Goal: Transaction & Acquisition: Obtain resource

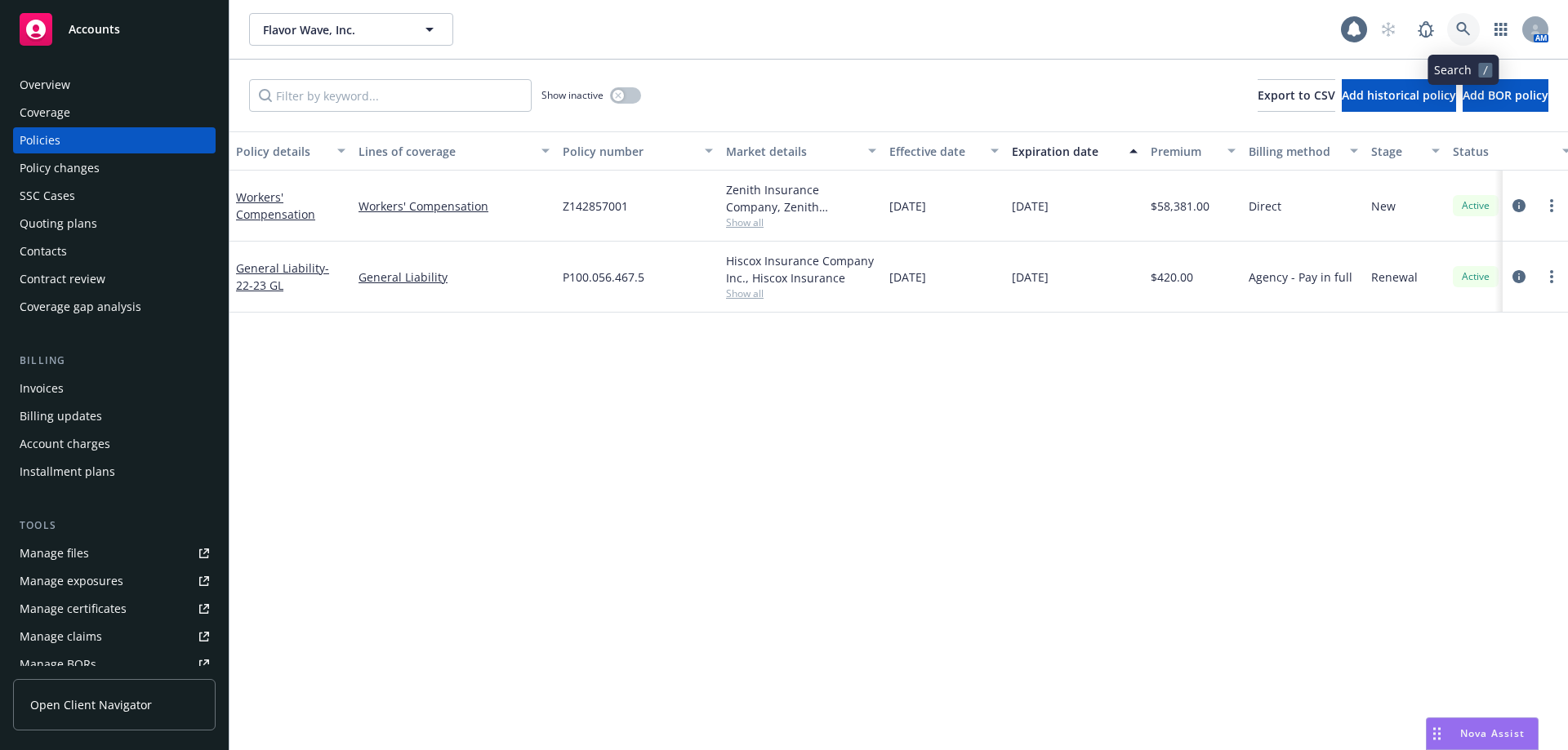
click at [1450, 22] on link at bounding box center [1463, 29] width 33 height 33
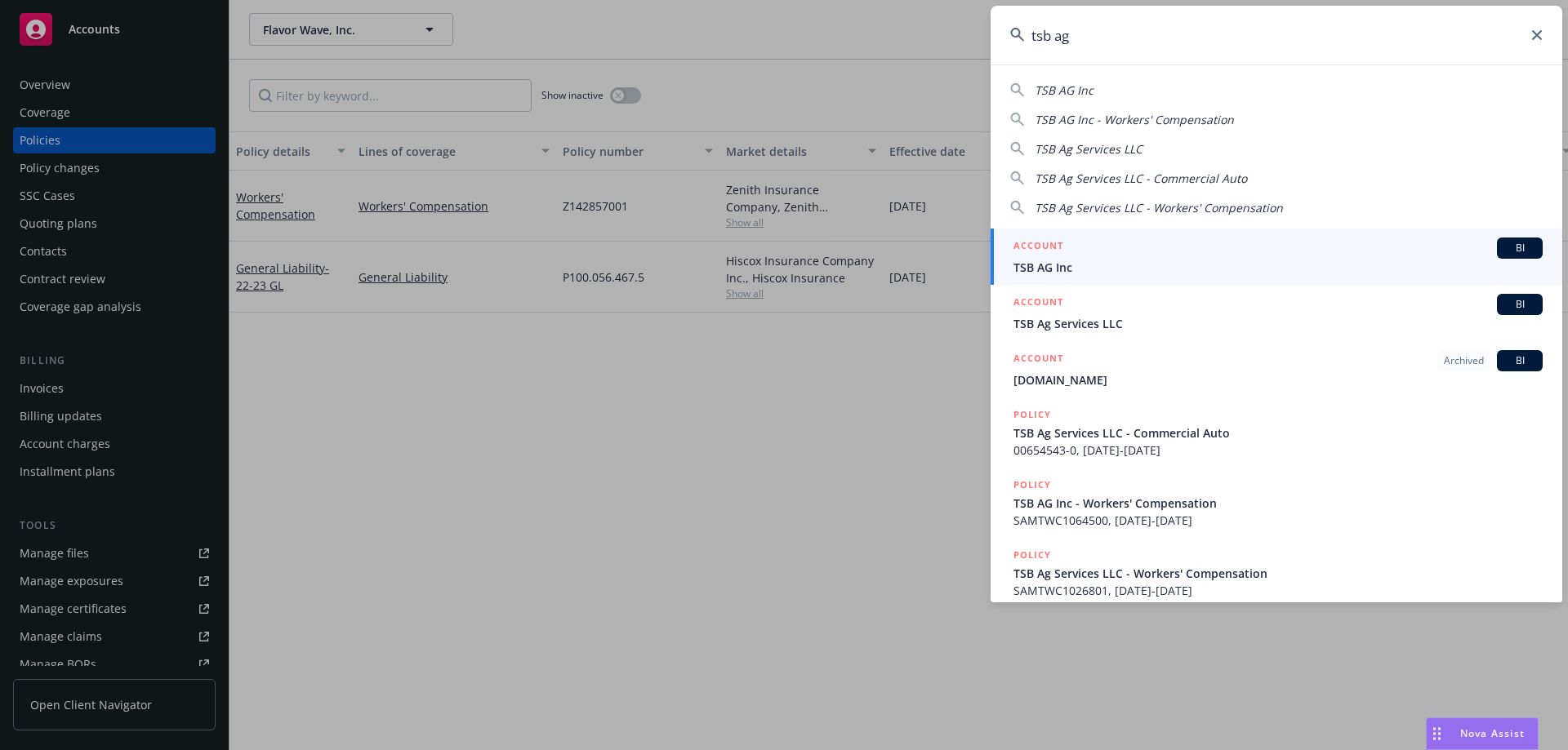
type input "tsb ag"
click at [1116, 266] on span "TSB AG Inc" at bounding box center [1278, 267] width 529 height 17
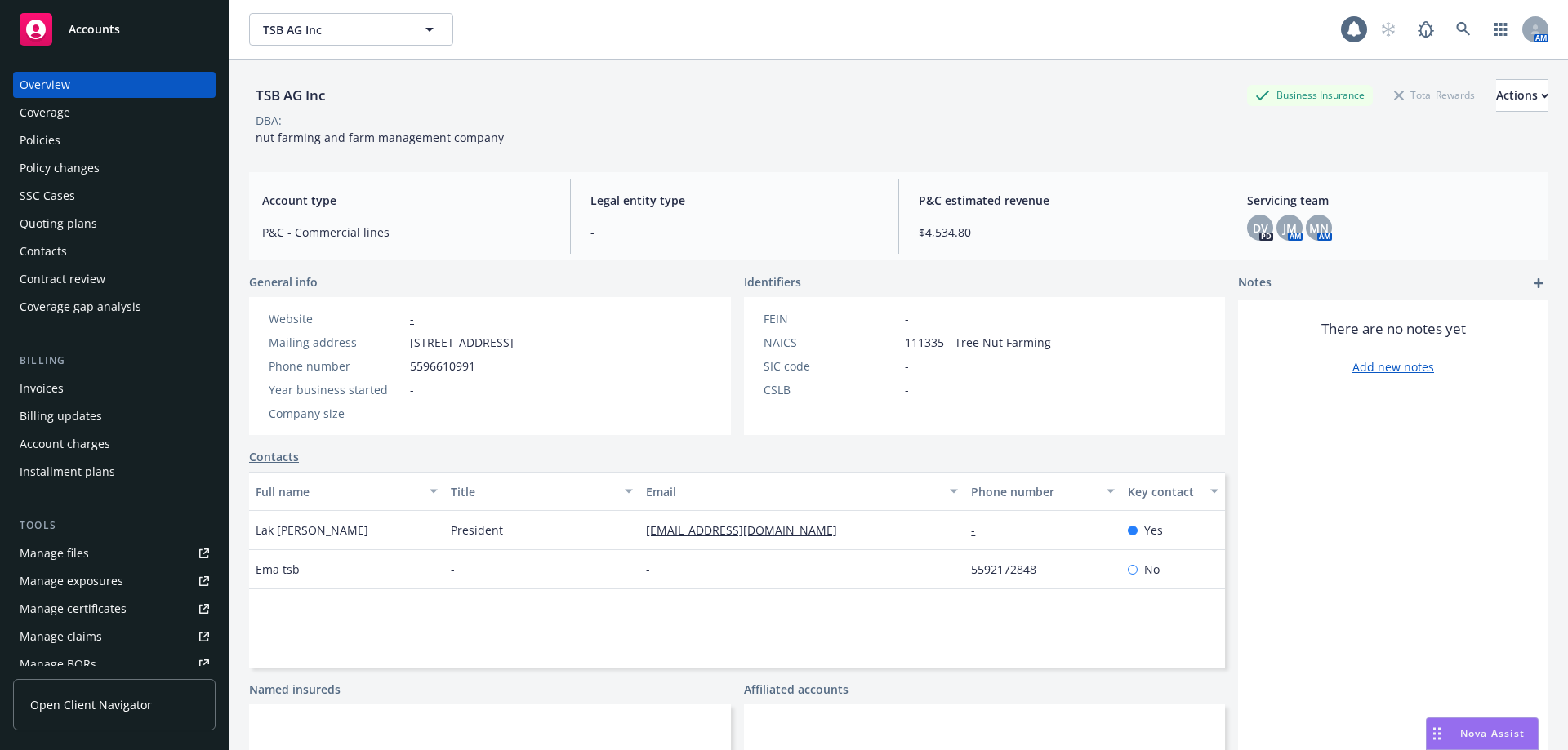
click at [51, 144] on div "Policies" at bounding box center [40, 140] width 41 height 26
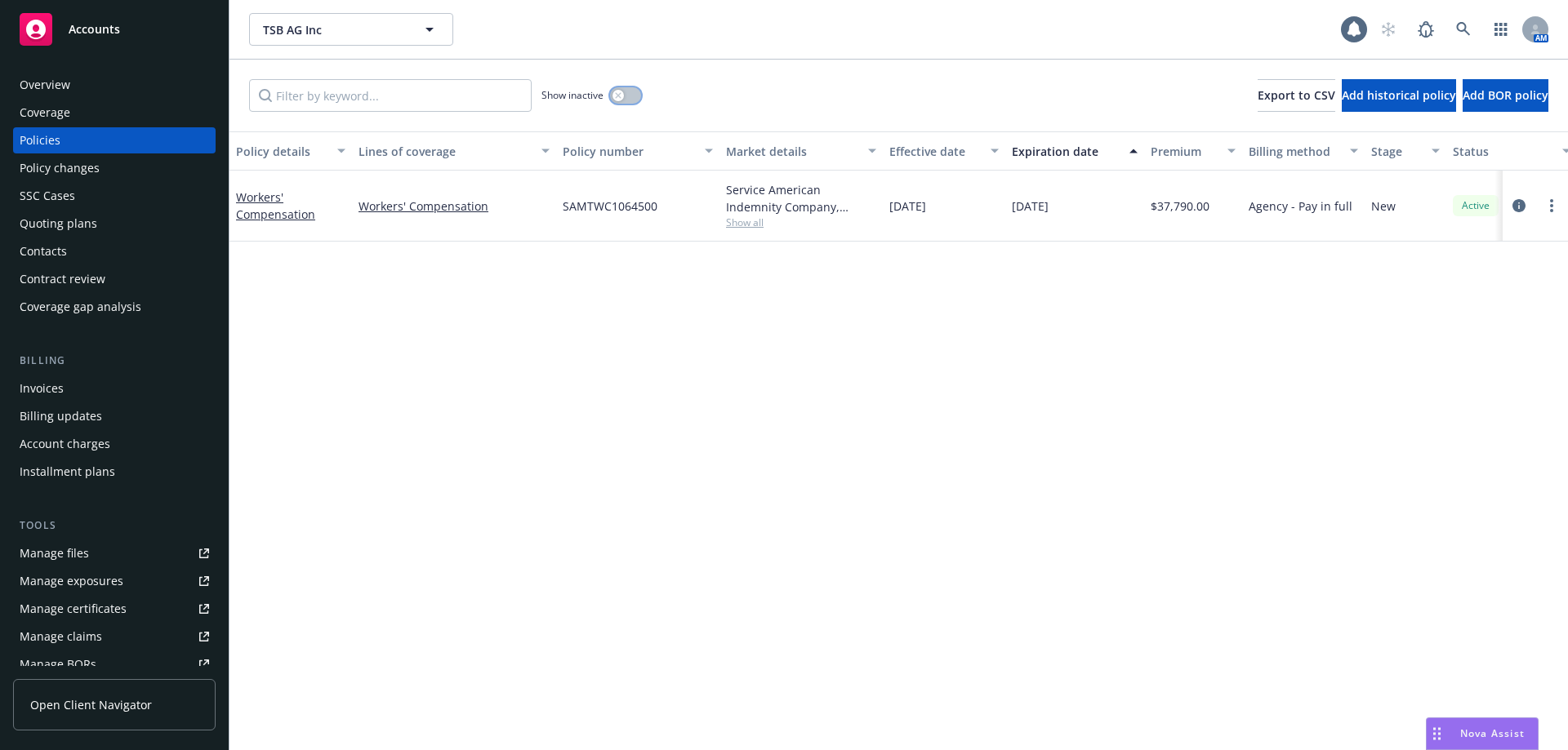
click at [616, 97] on icon "button" at bounding box center [617, 95] width 6 height 6
click at [79, 81] on div "Overview" at bounding box center [114, 85] width 190 height 26
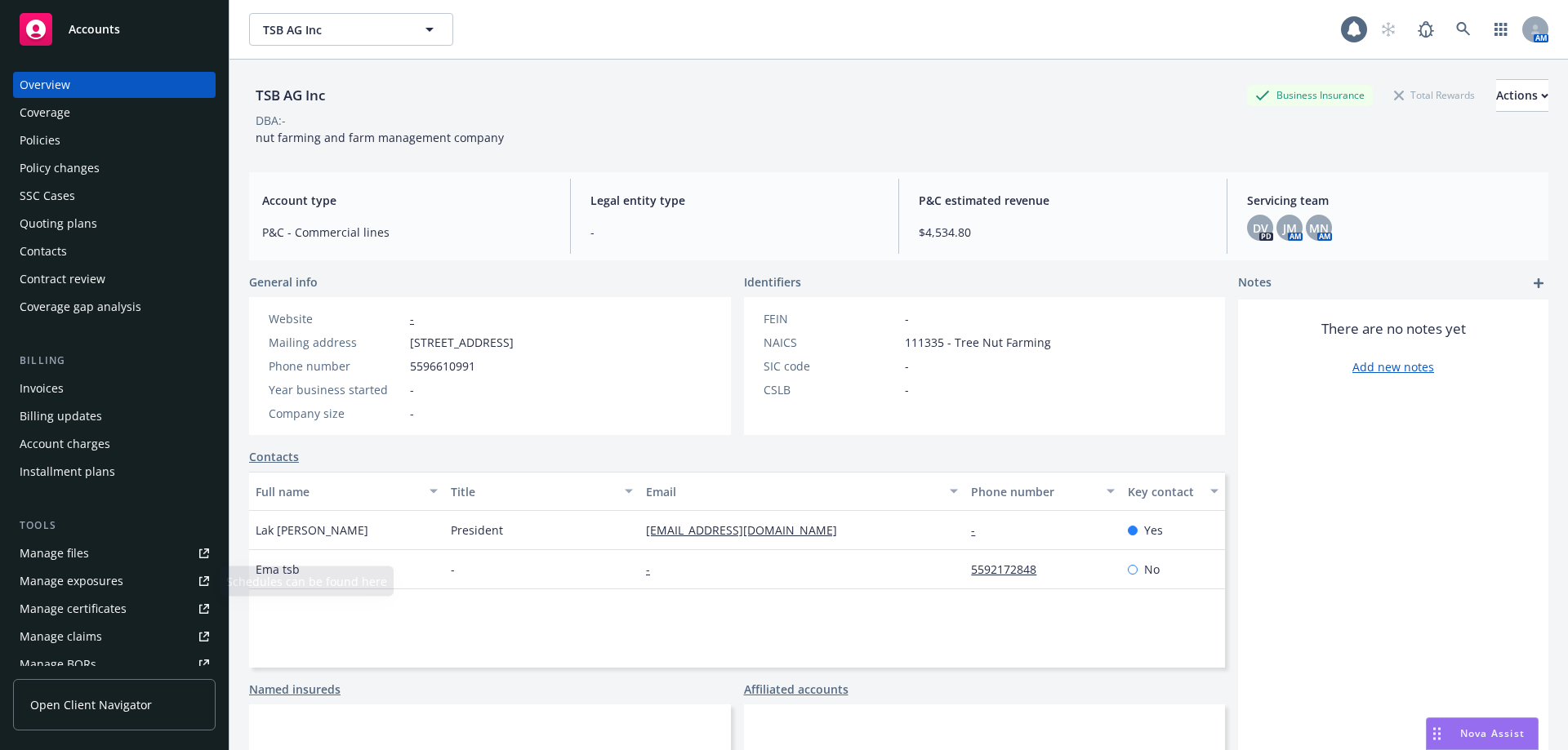
click at [95, 548] on link "Manage files" at bounding box center [114, 553] width 202 height 26
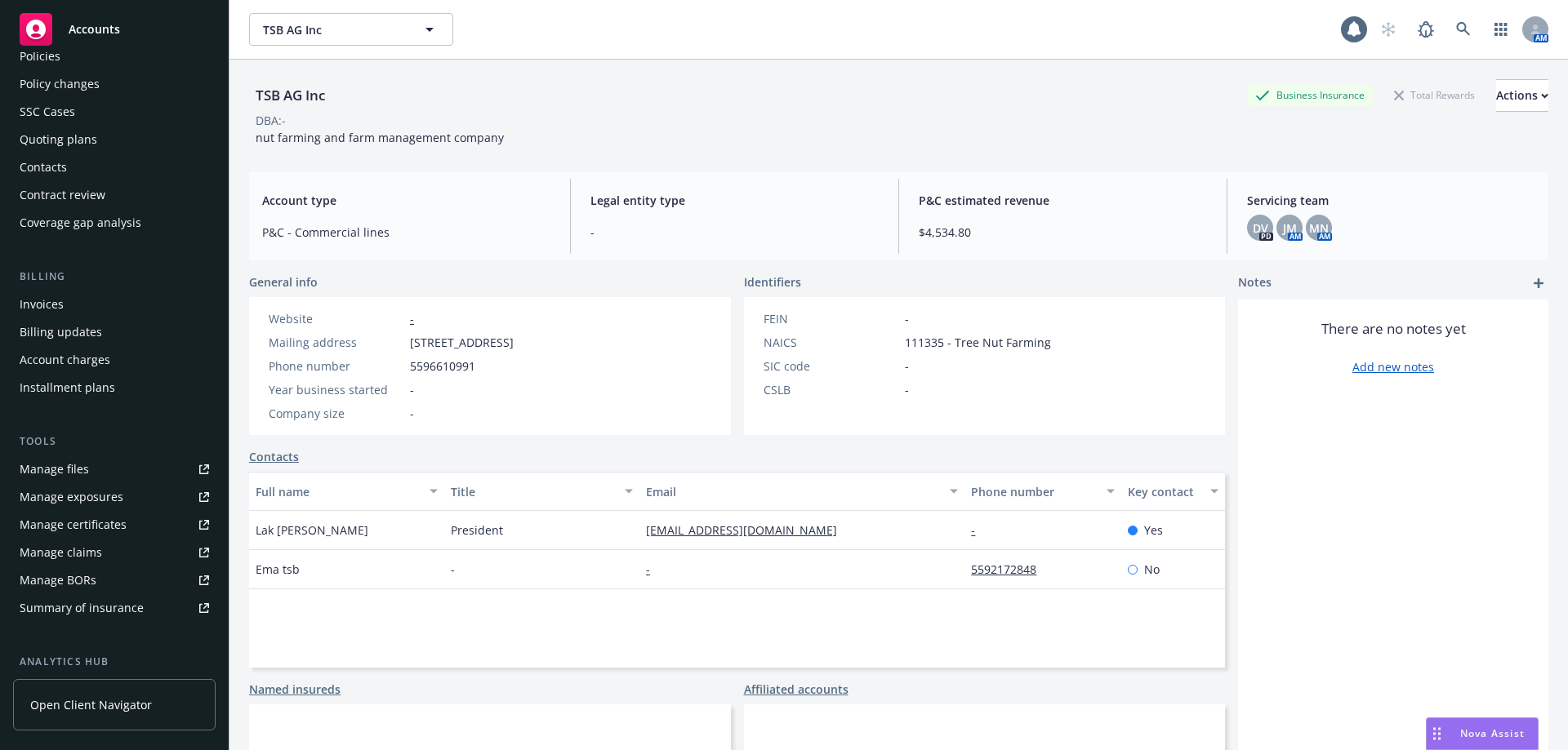
scroll to position [163, 0]
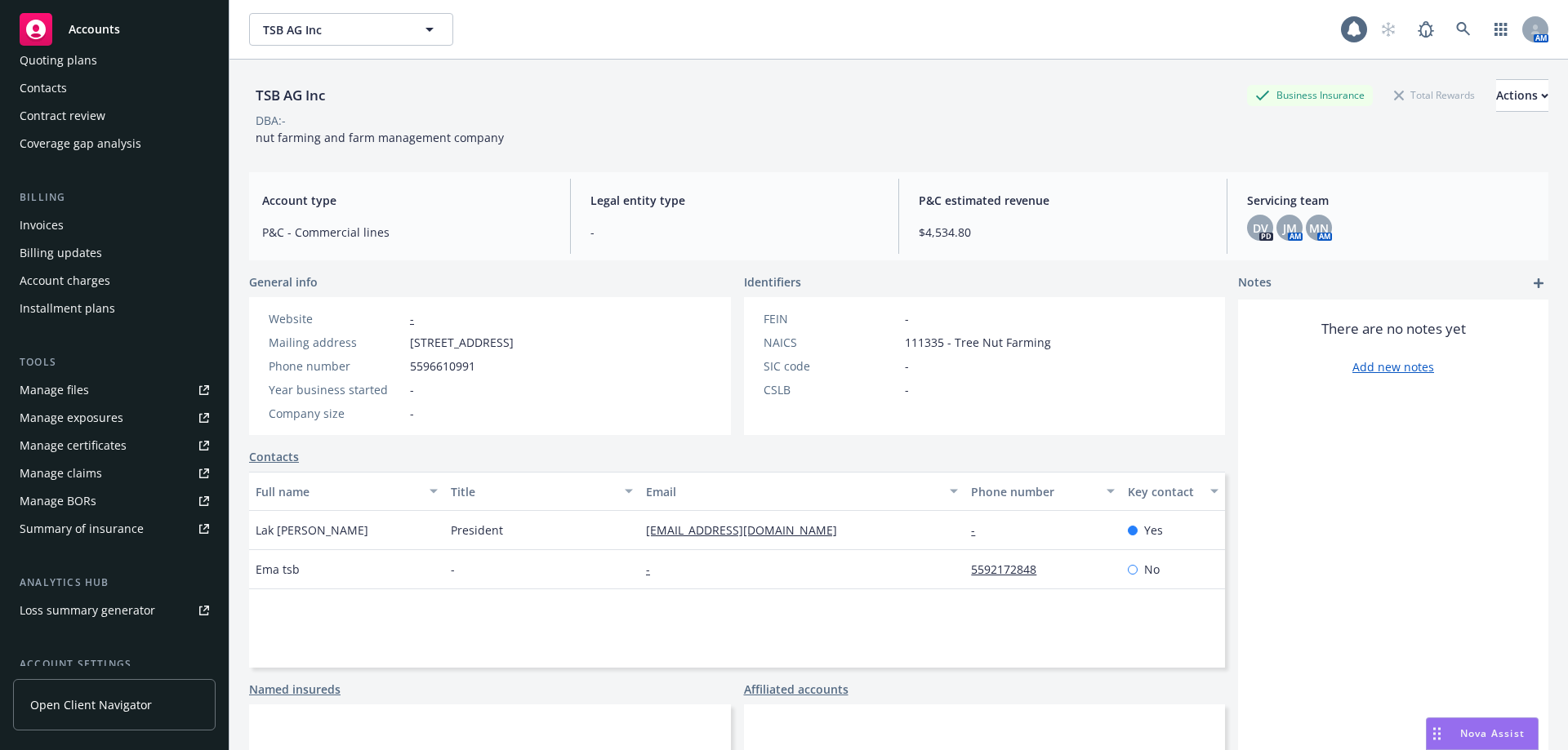
click at [59, 392] on div "Manage files" at bounding box center [54, 389] width 69 height 26
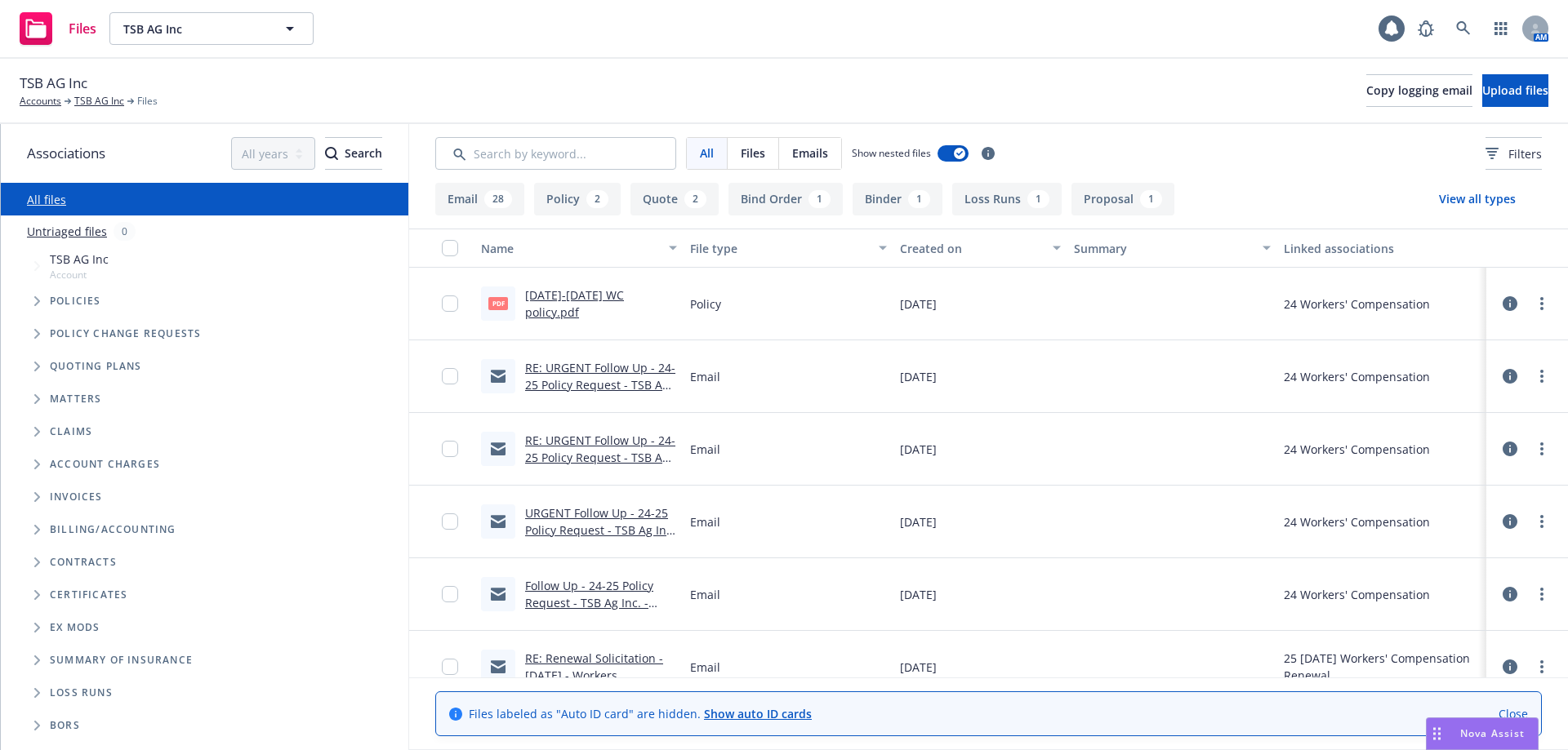
click at [35, 433] on icon "Tree Example" at bounding box center [37, 431] width 6 height 10
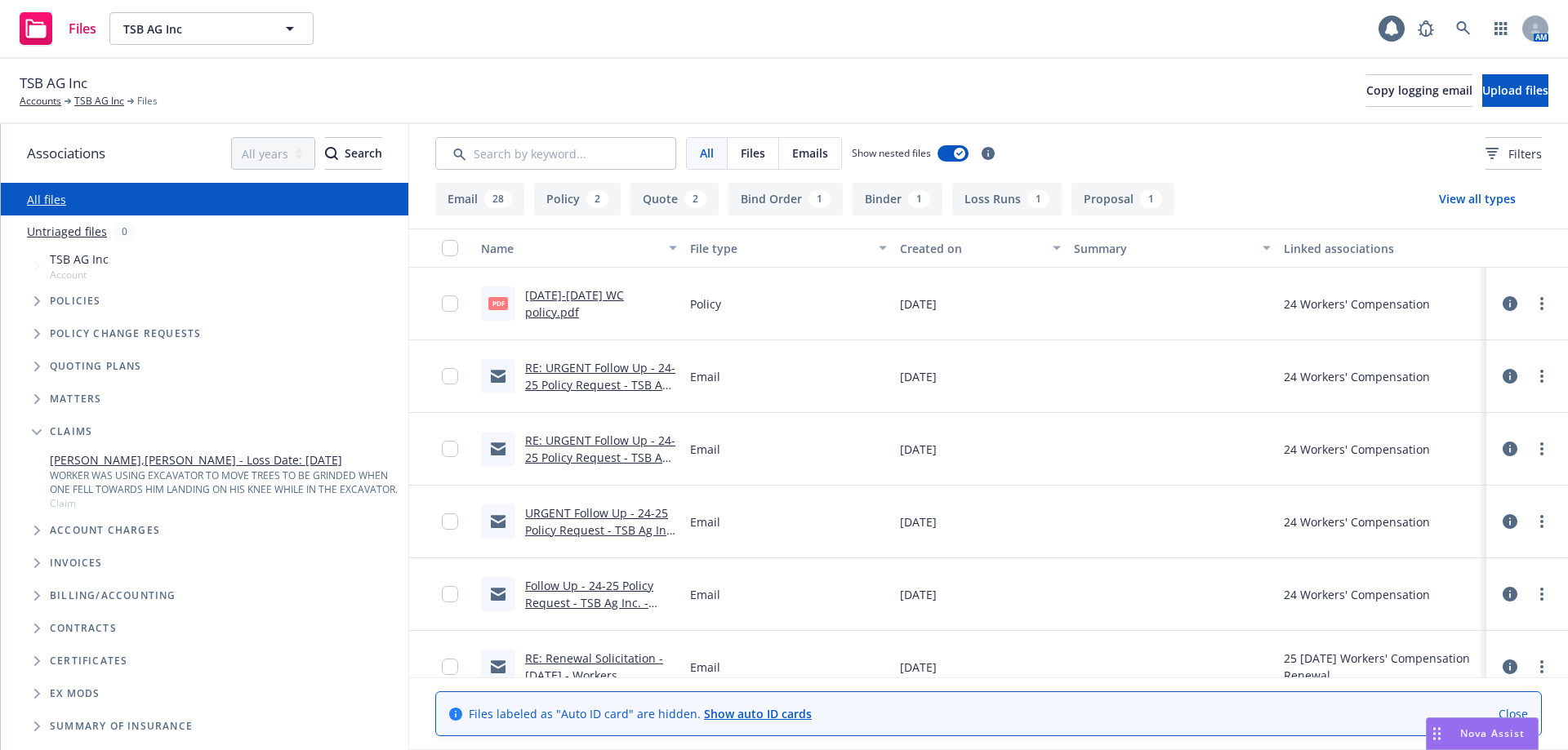
click at [35, 433] on icon "Tree Example" at bounding box center [37, 432] width 10 height 5
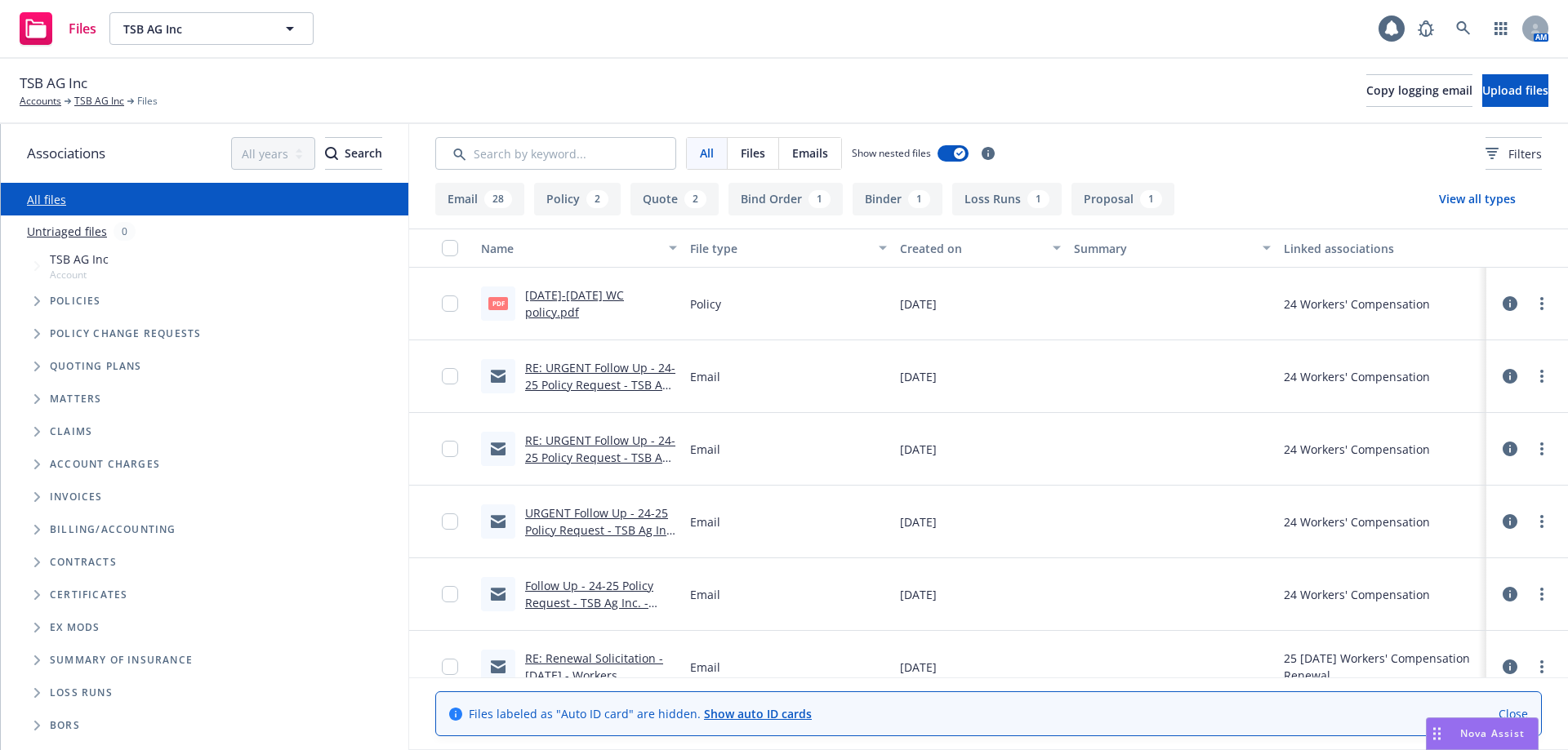
click at [31, 692] on span "Folder Tree Example" at bounding box center [37, 692] width 26 height 26
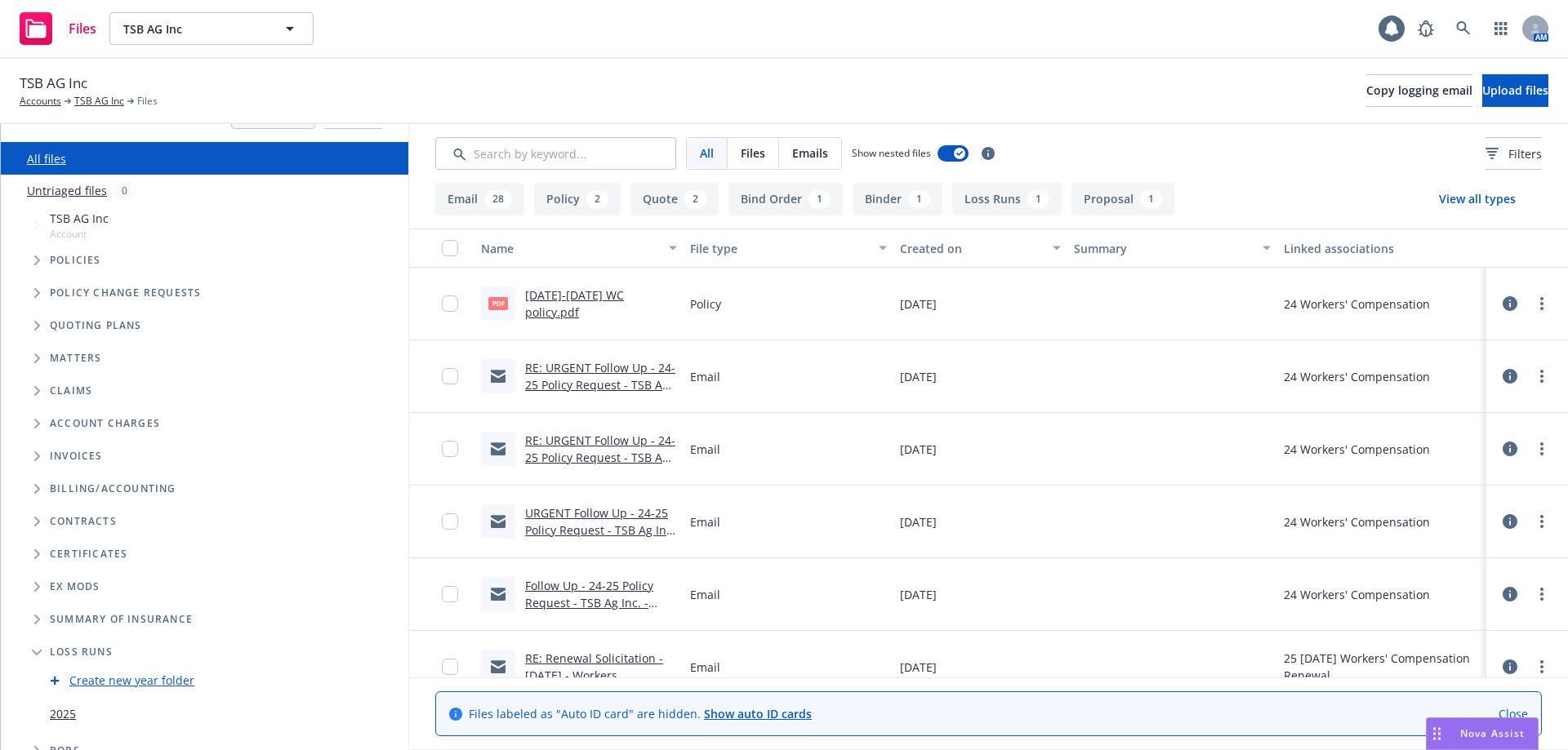
scroll to position [58, 0]
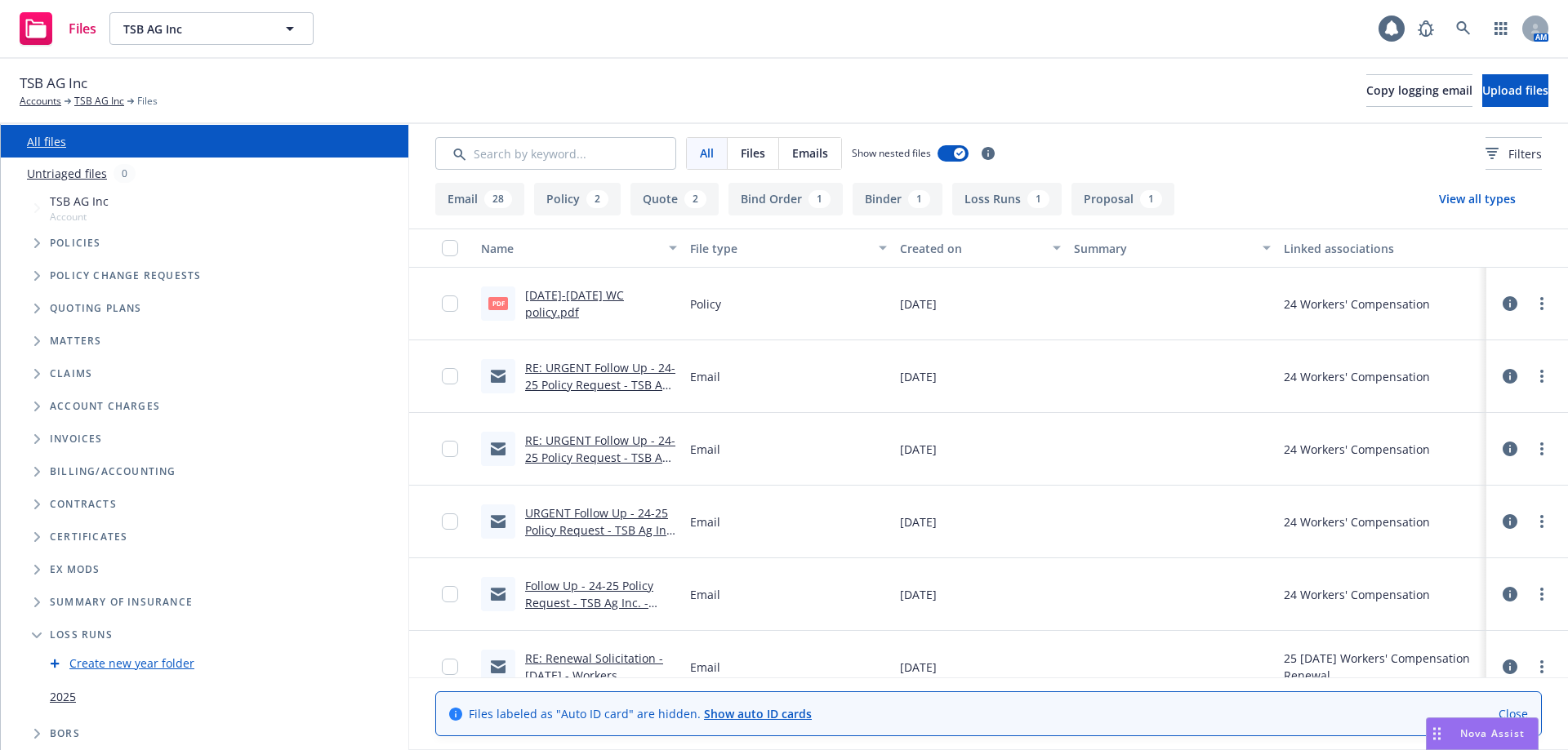
click at [35, 632] on icon "Folder Tree Example" at bounding box center [37, 635] width 10 height 6
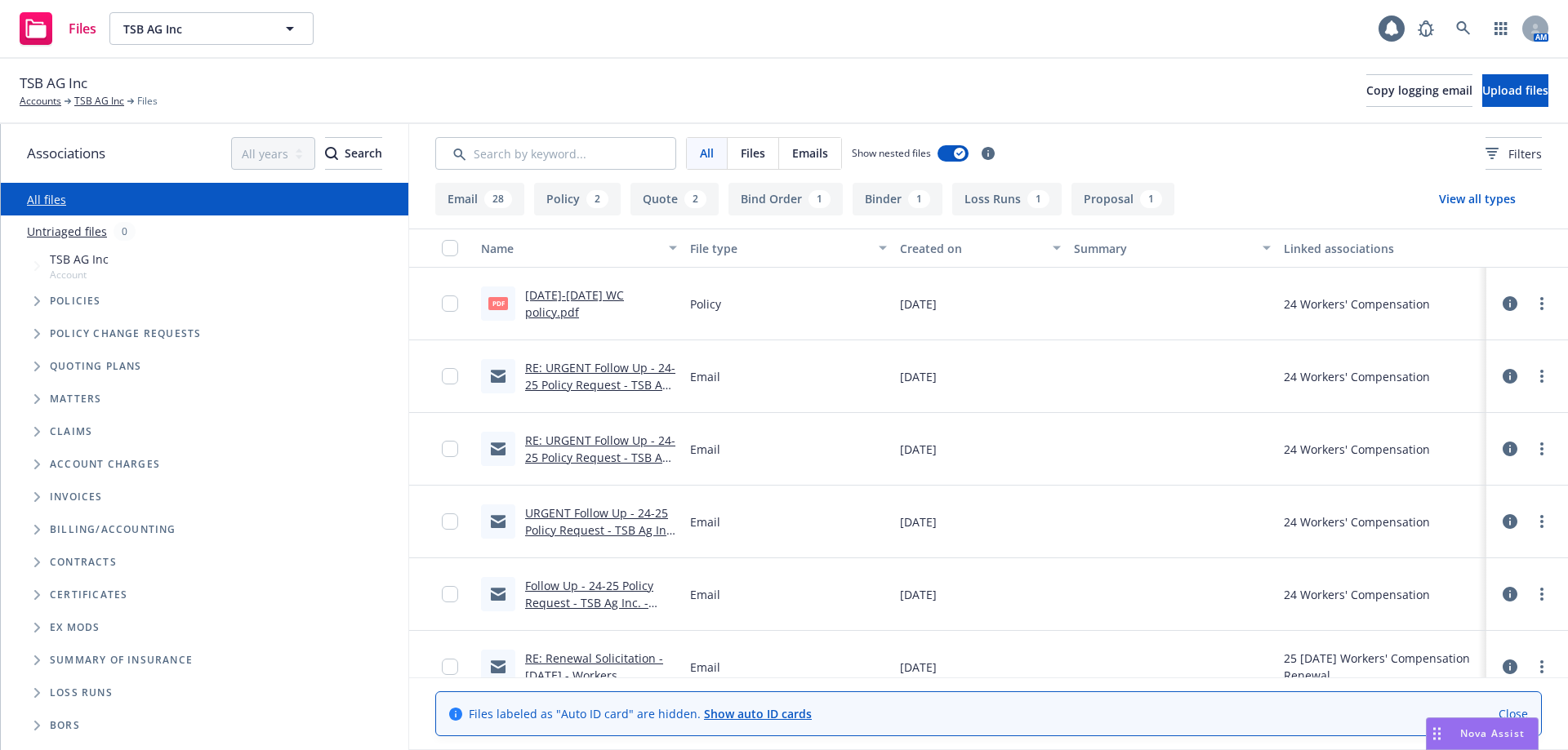
click at [38, 199] on link "All files" at bounding box center [46, 199] width 39 height 15
click at [68, 232] on link "Untriaged files" at bounding box center [67, 231] width 80 height 17
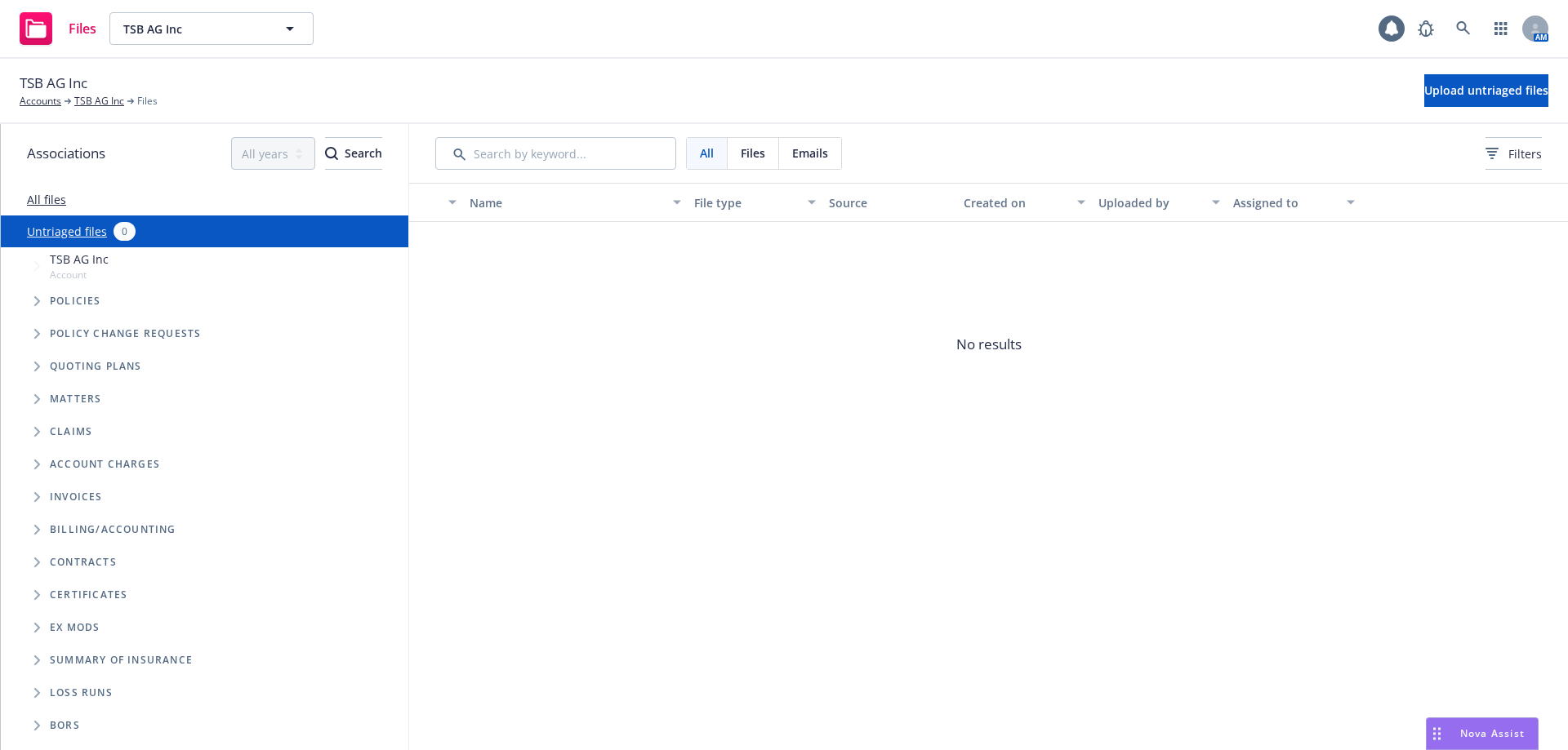
click at [39, 306] on span "Tree Example" at bounding box center [37, 301] width 26 height 26
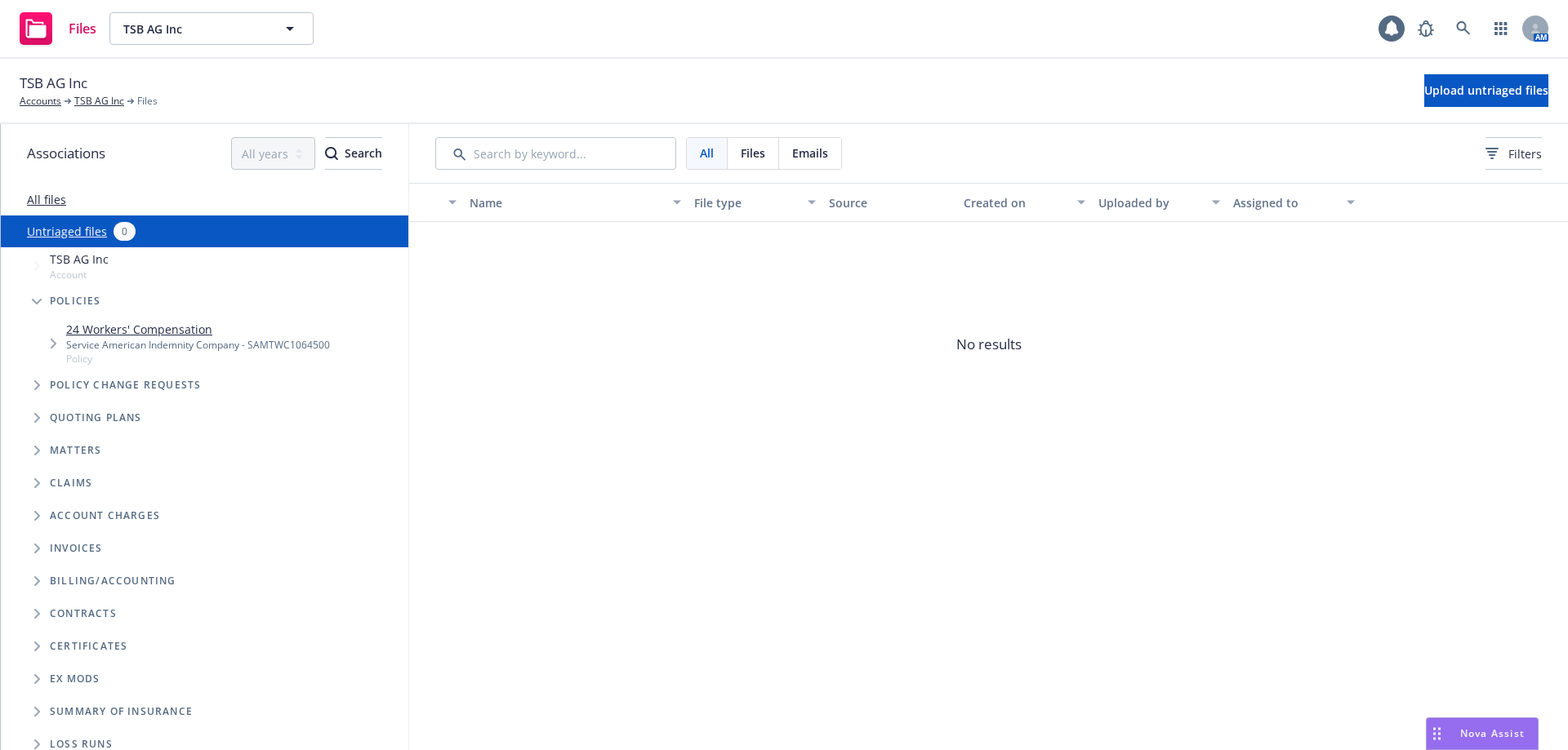
click at [39, 306] on span "Tree Example" at bounding box center [37, 301] width 26 height 26
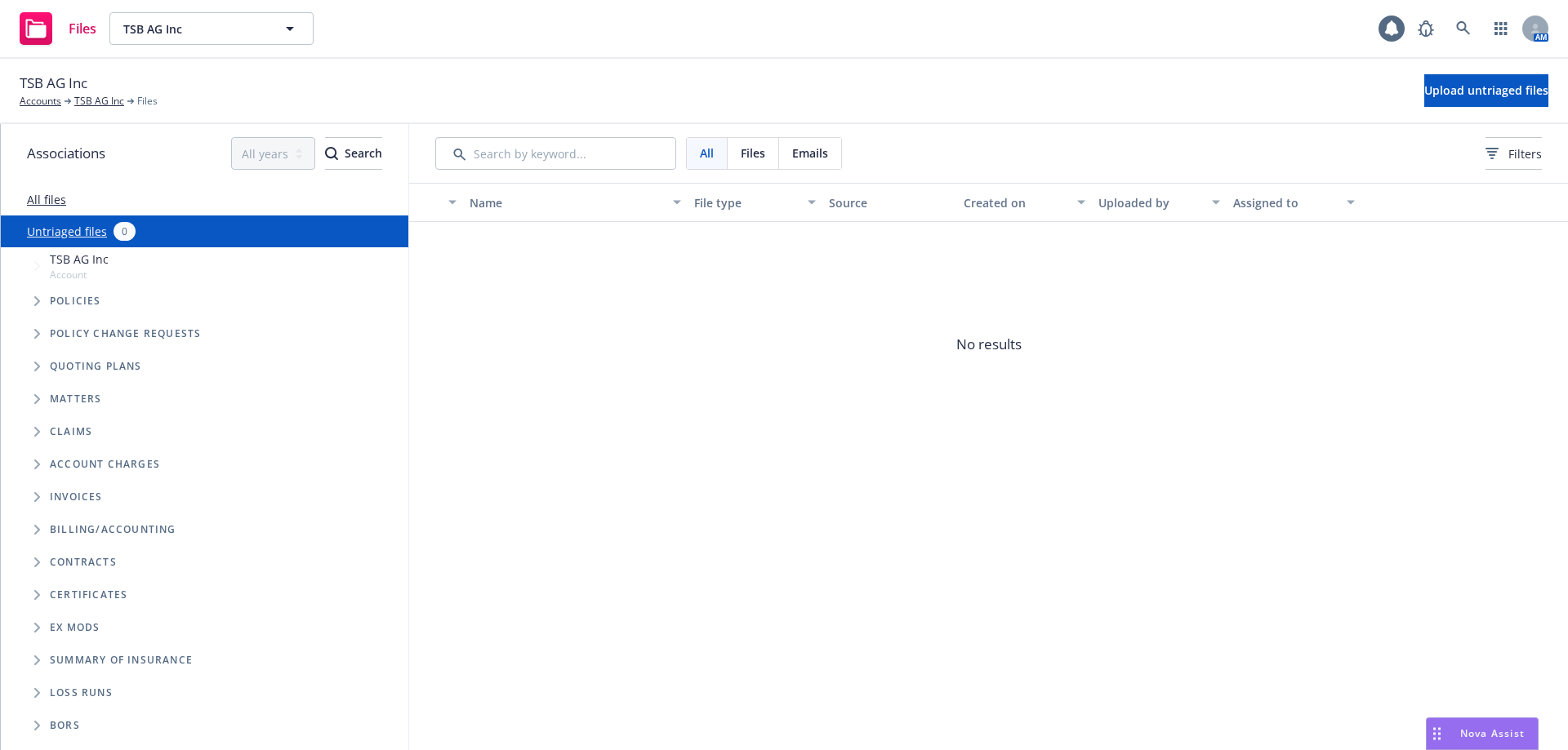
click at [34, 298] on icon "Tree Example" at bounding box center [37, 301] width 6 height 10
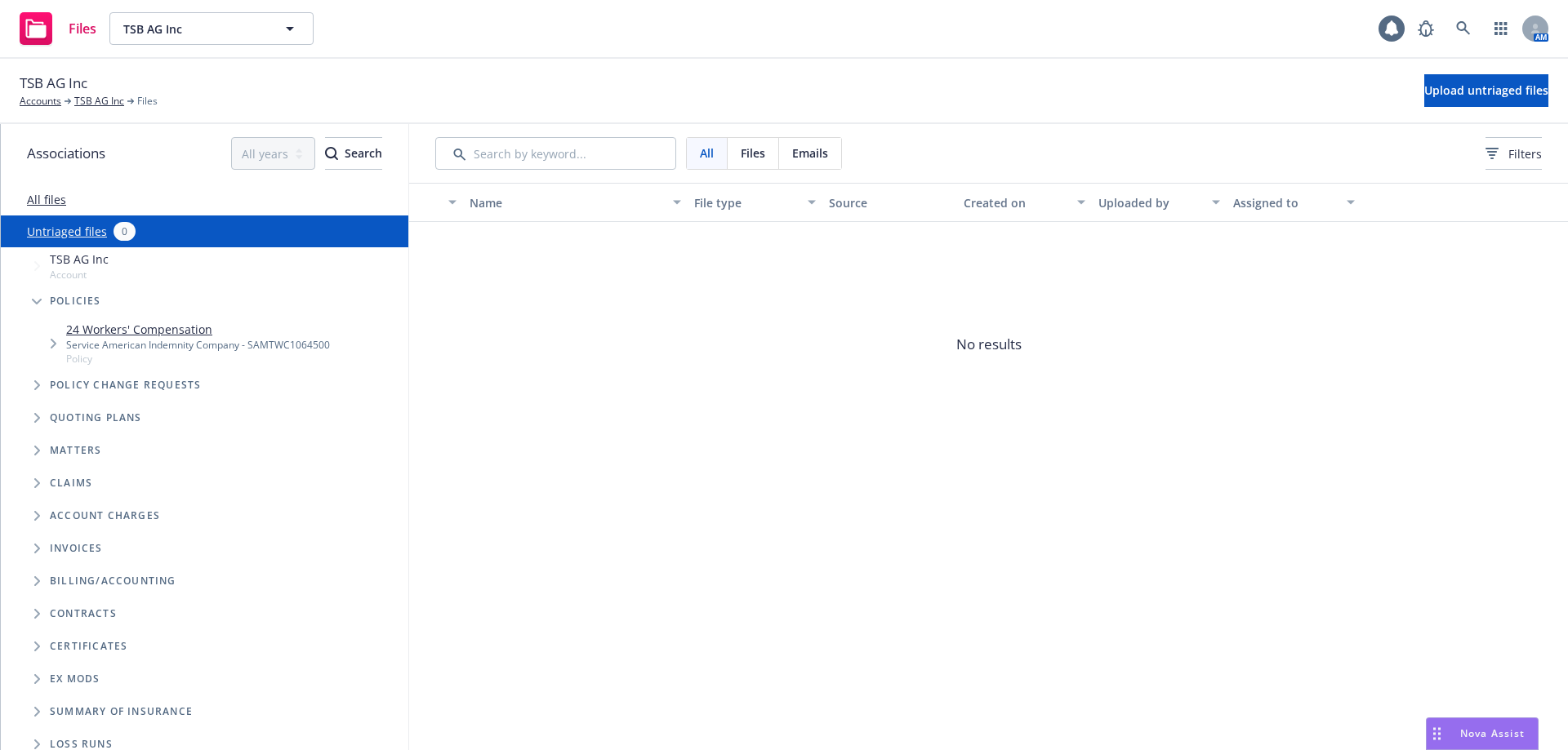
click at [117, 327] on link "24 Workers' Compensation" at bounding box center [198, 329] width 264 height 17
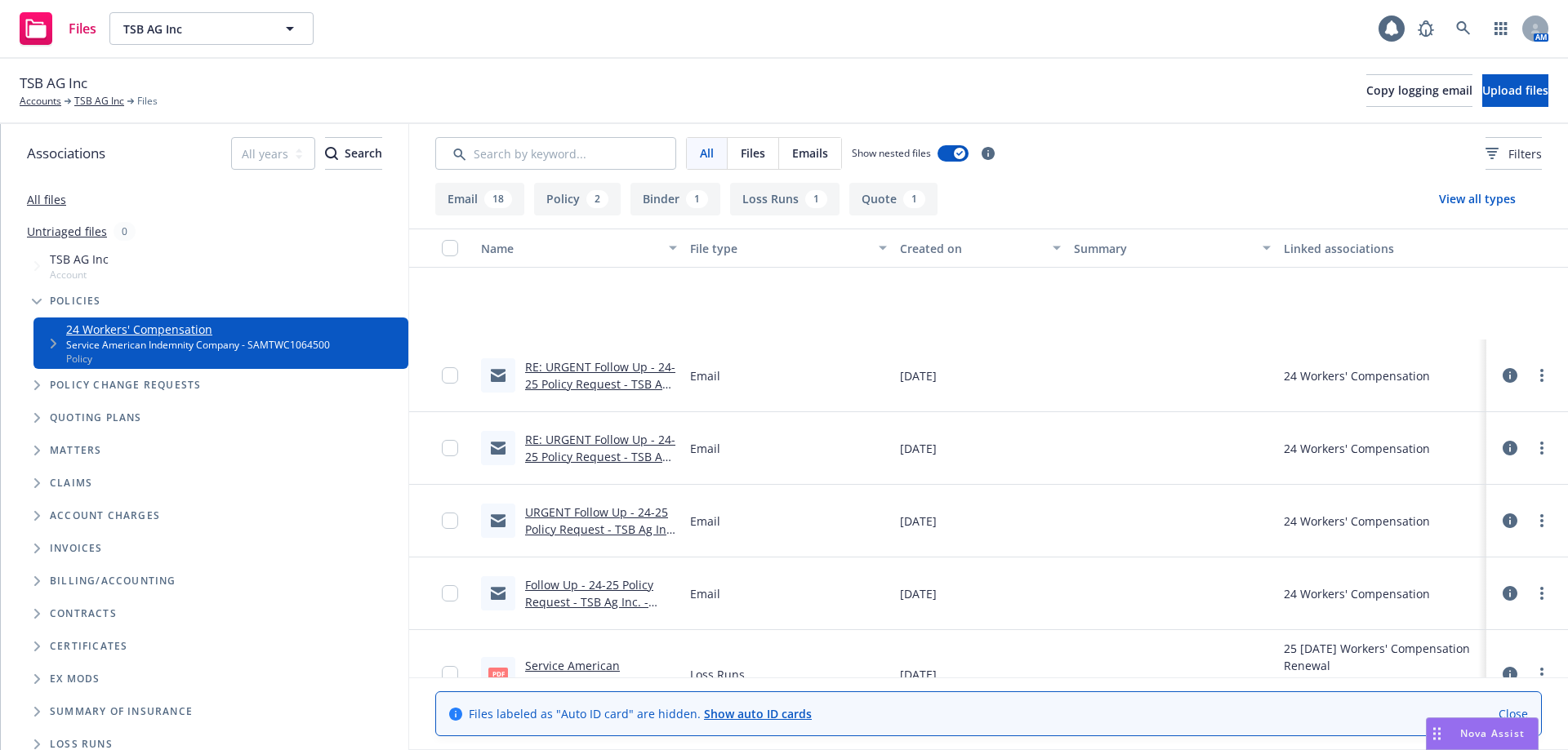
scroll to position [245, 0]
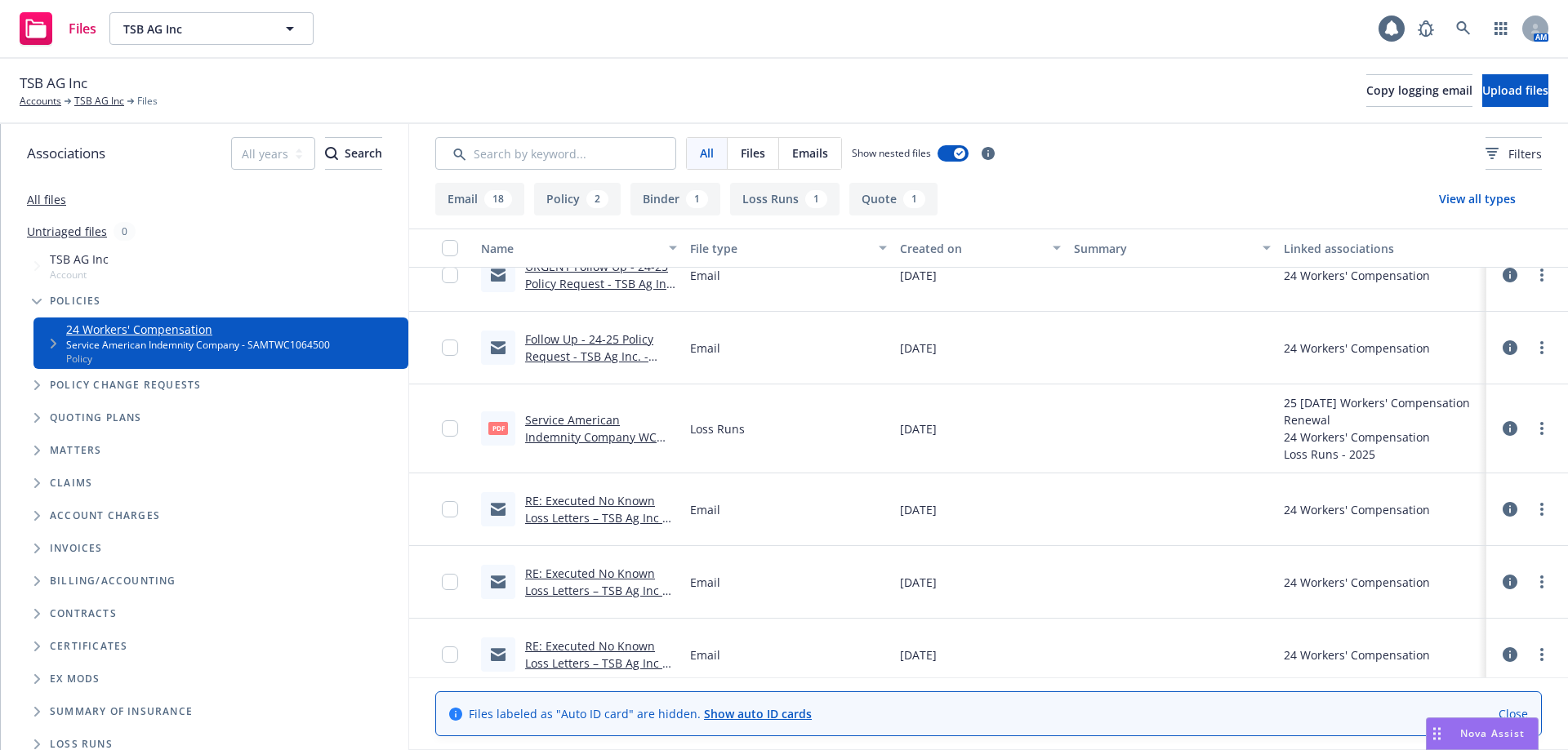
click at [576, 440] on link "Service American Indemnity Company WC 2024 - 2025 Loss Runs - Valued 2025-07-07…" at bounding box center [600, 445] width 150 height 67
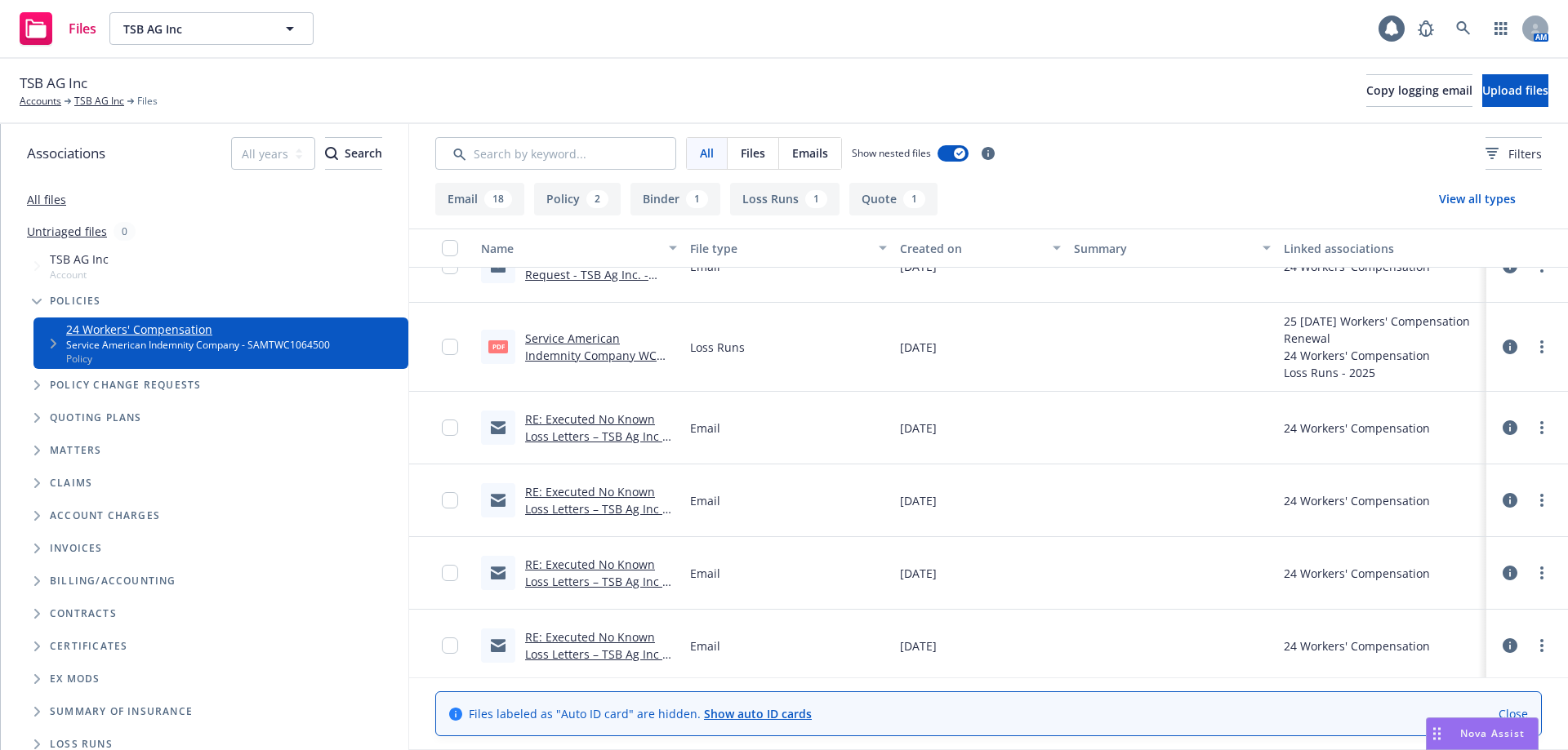
scroll to position [327, 0]
click at [570, 355] on link "Service American Indemnity Company WC 2024 - 2025 Loss Runs - Valued 2025-07-07…" at bounding box center [600, 363] width 150 height 67
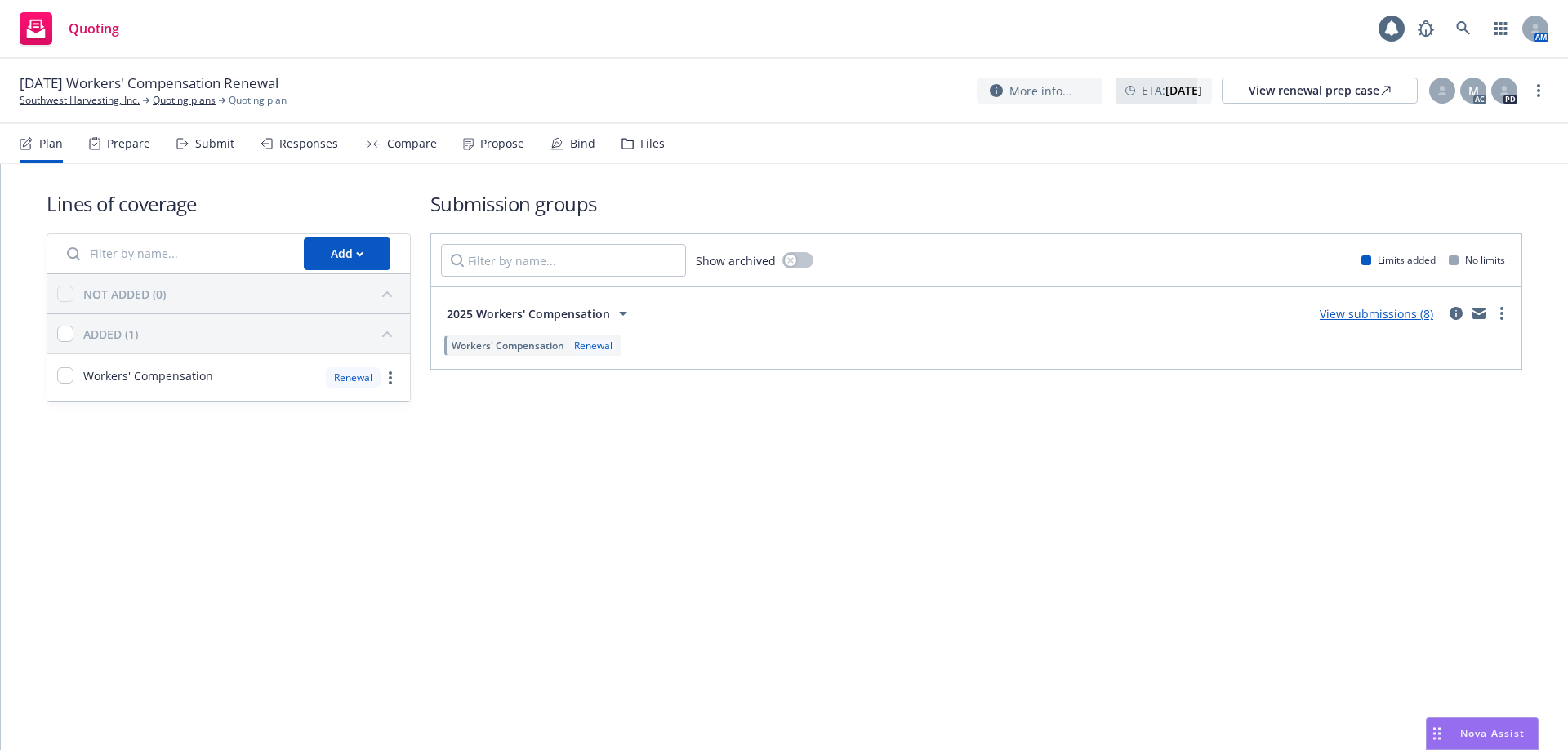
click at [202, 143] on div "Submit" at bounding box center [215, 143] width 39 height 13
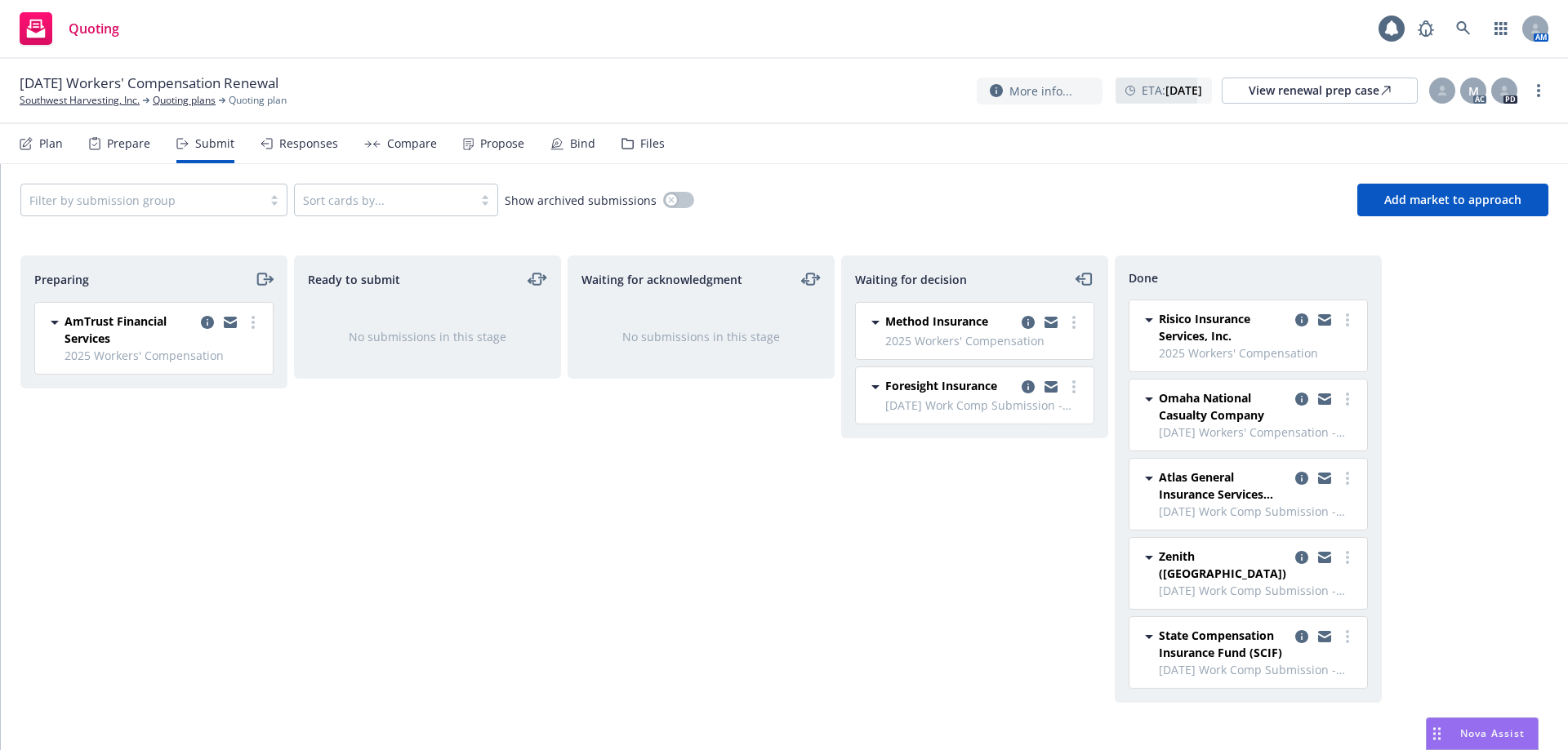
click at [298, 150] on div "Responses" at bounding box center [308, 143] width 59 height 13
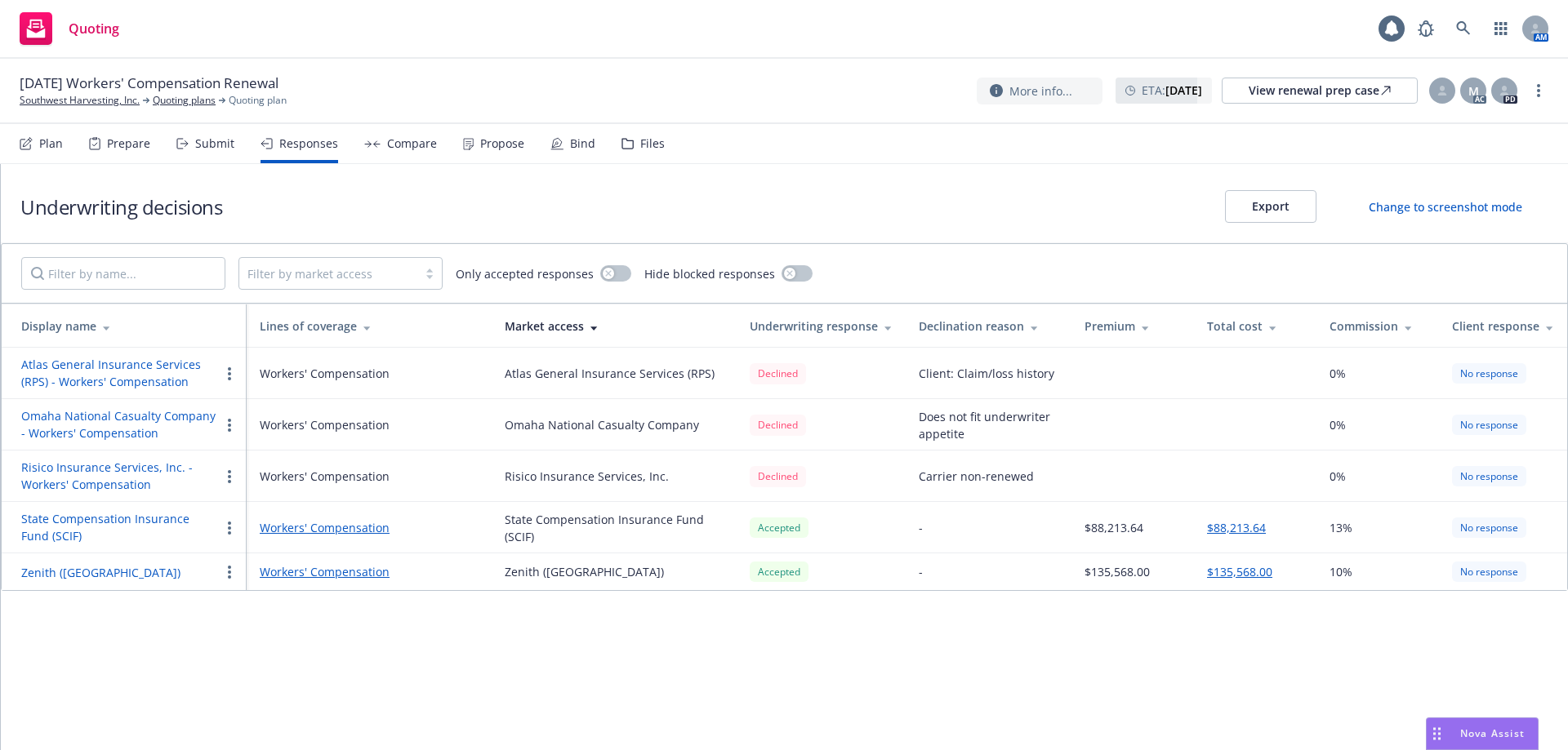
click at [117, 518] on button "State Compensation Insurance Fund (SCIF)" at bounding box center [120, 527] width 199 height 34
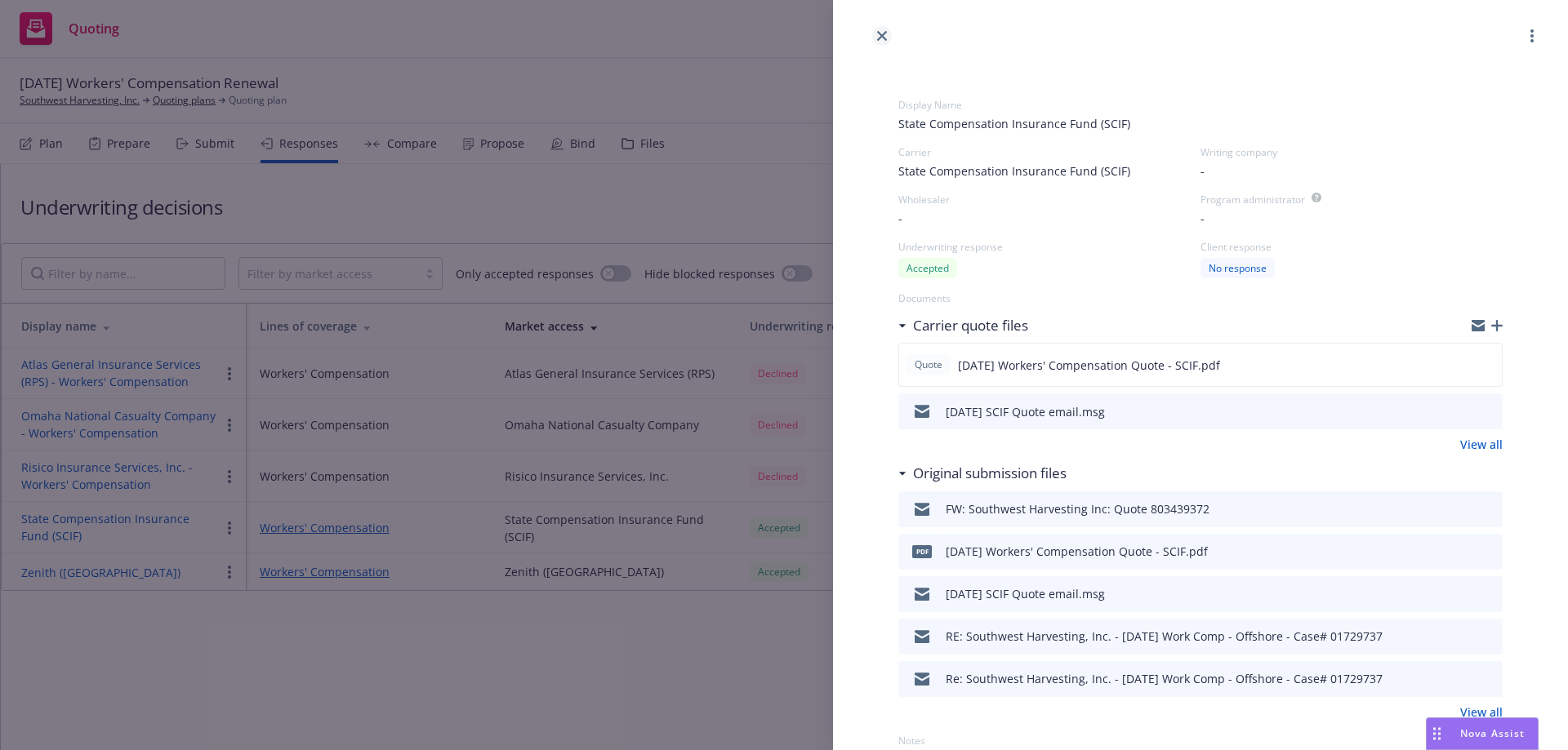
click at [880, 29] on link "close" at bounding box center [882, 36] width 20 height 20
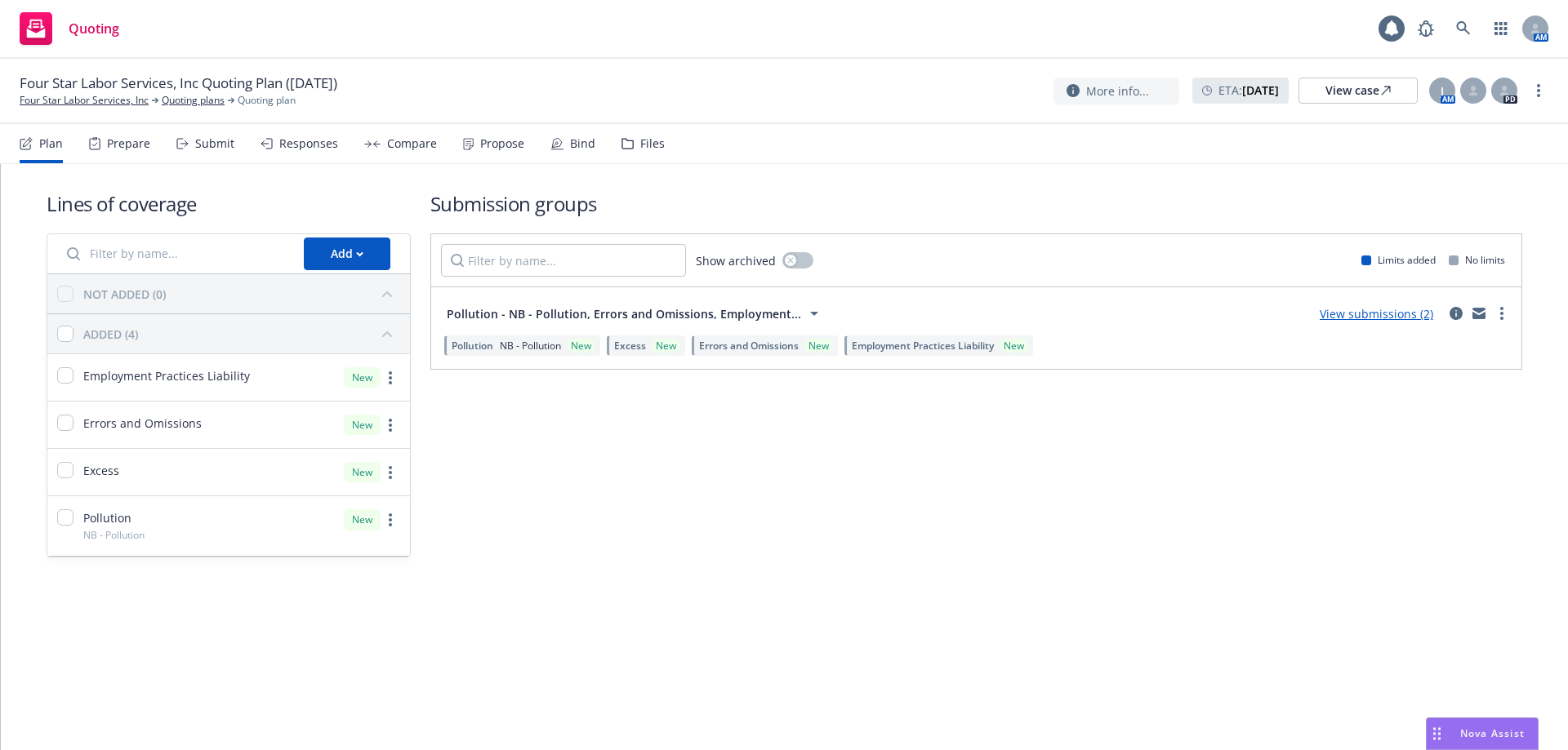
click at [711, 308] on span "Pollution - NB - Pollution, Errors and Omissions, Employment..." at bounding box center [624, 314] width 355 height 17
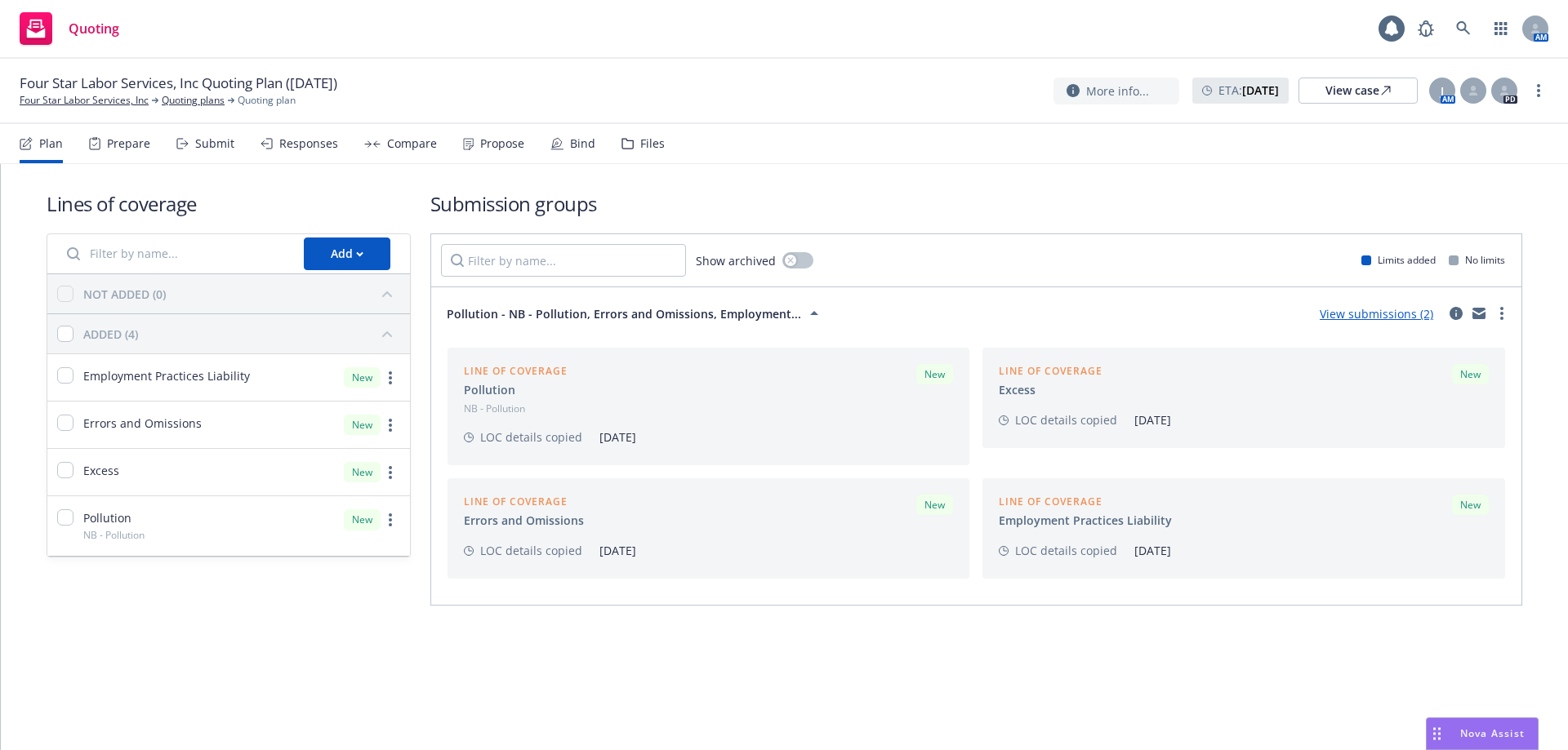
click at [706, 313] on span "Pollution - NB - Pollution, Errors and Omissions, Employment..." at bounding box center [624, 314] width 355 height 17
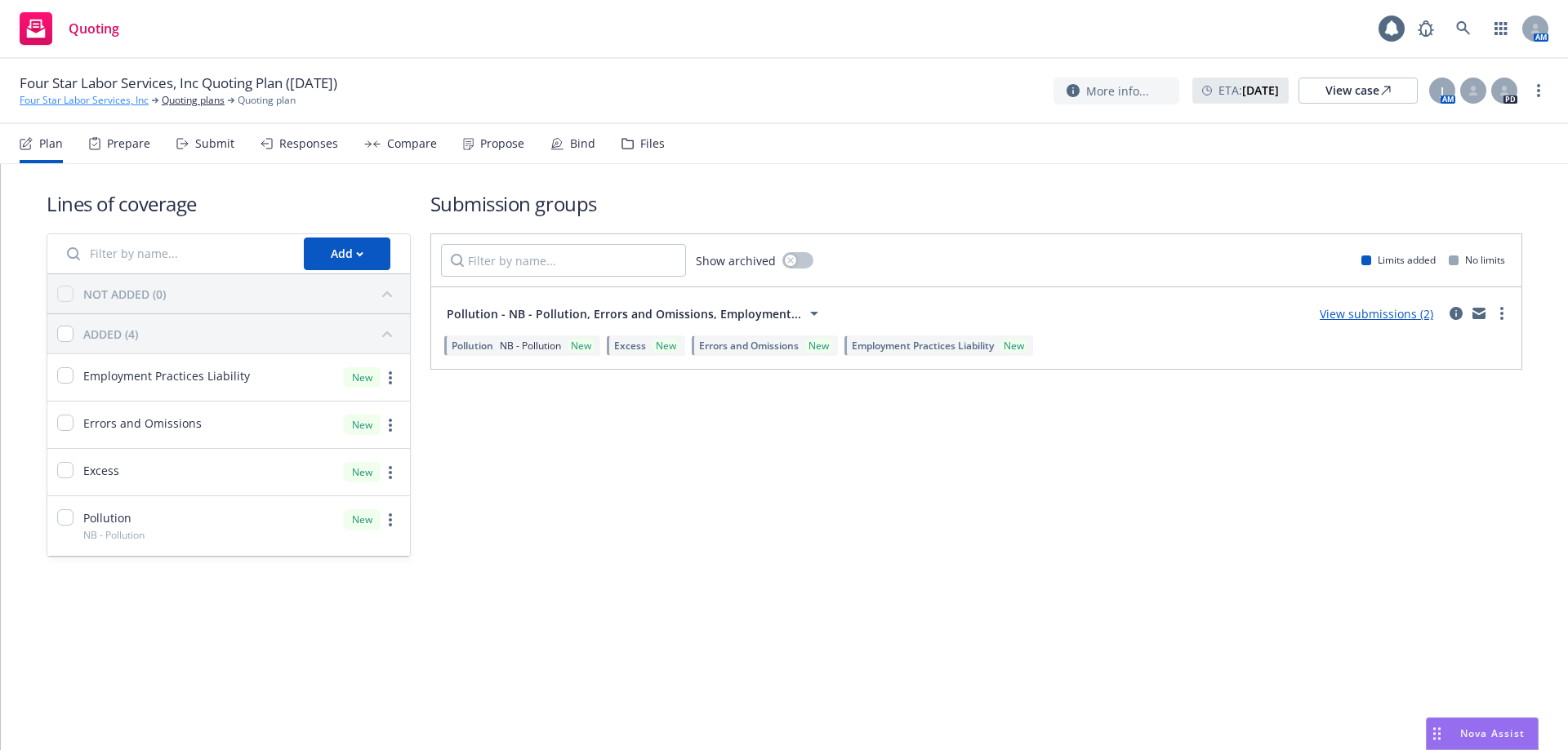
click at [73, 102] on link "Four Star Labor Services, Inc" at bounding box center [84, 100] width 129 height 14
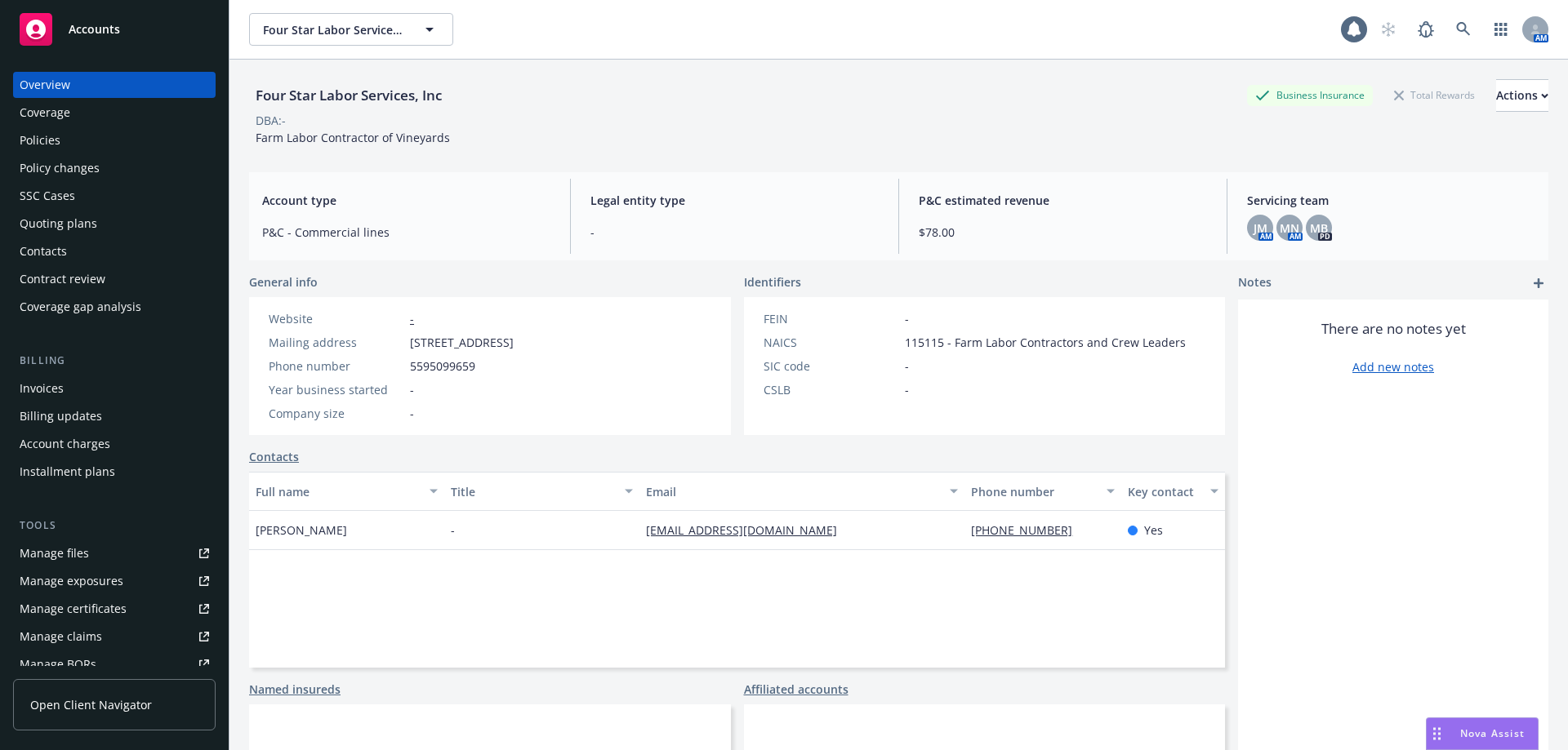
click at [72, 135] on div "Policies" at bounding box center [114, 140] width 190 height 26
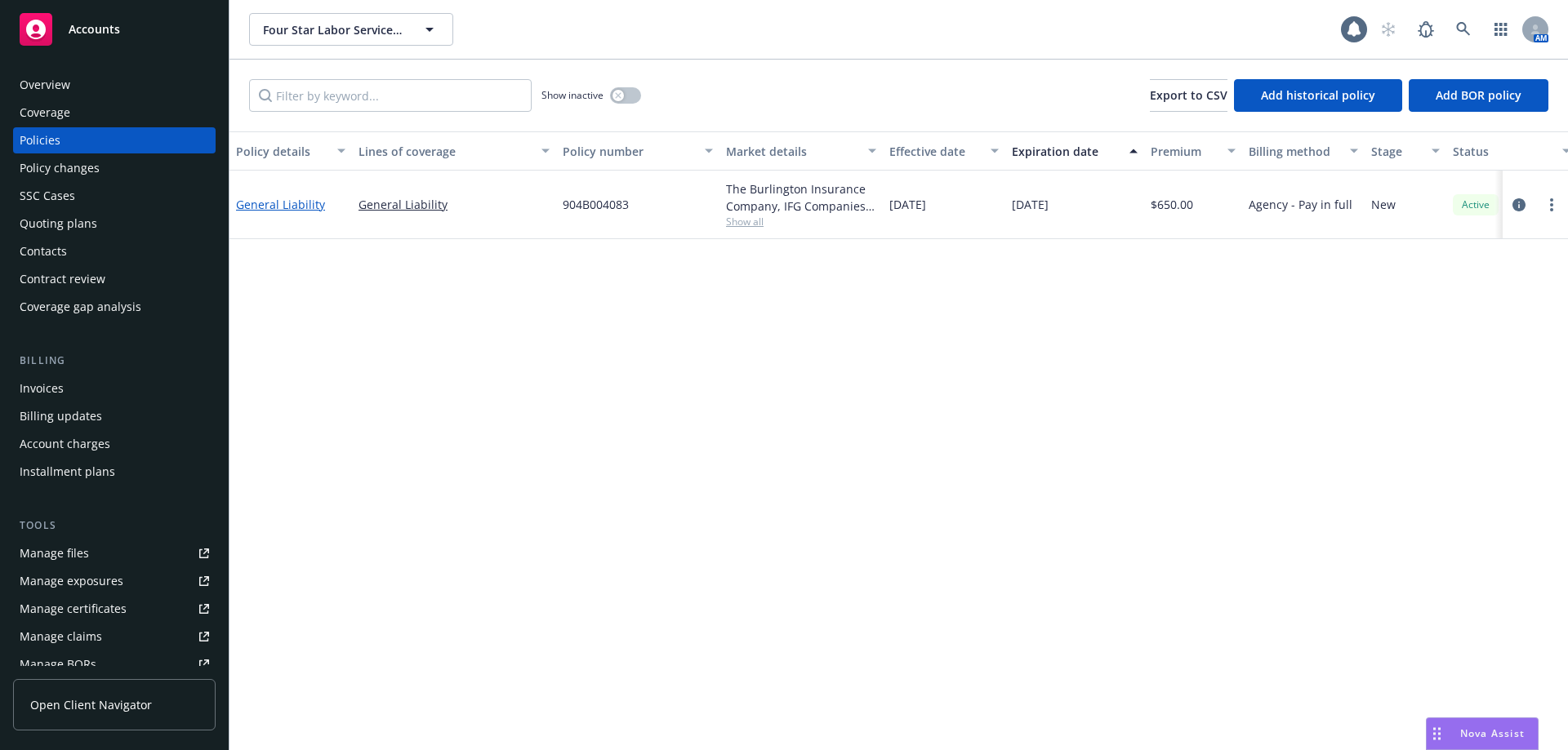
click at [290, 205] on link "General Liability" at bounding box center [281, 204] width 89 height 15
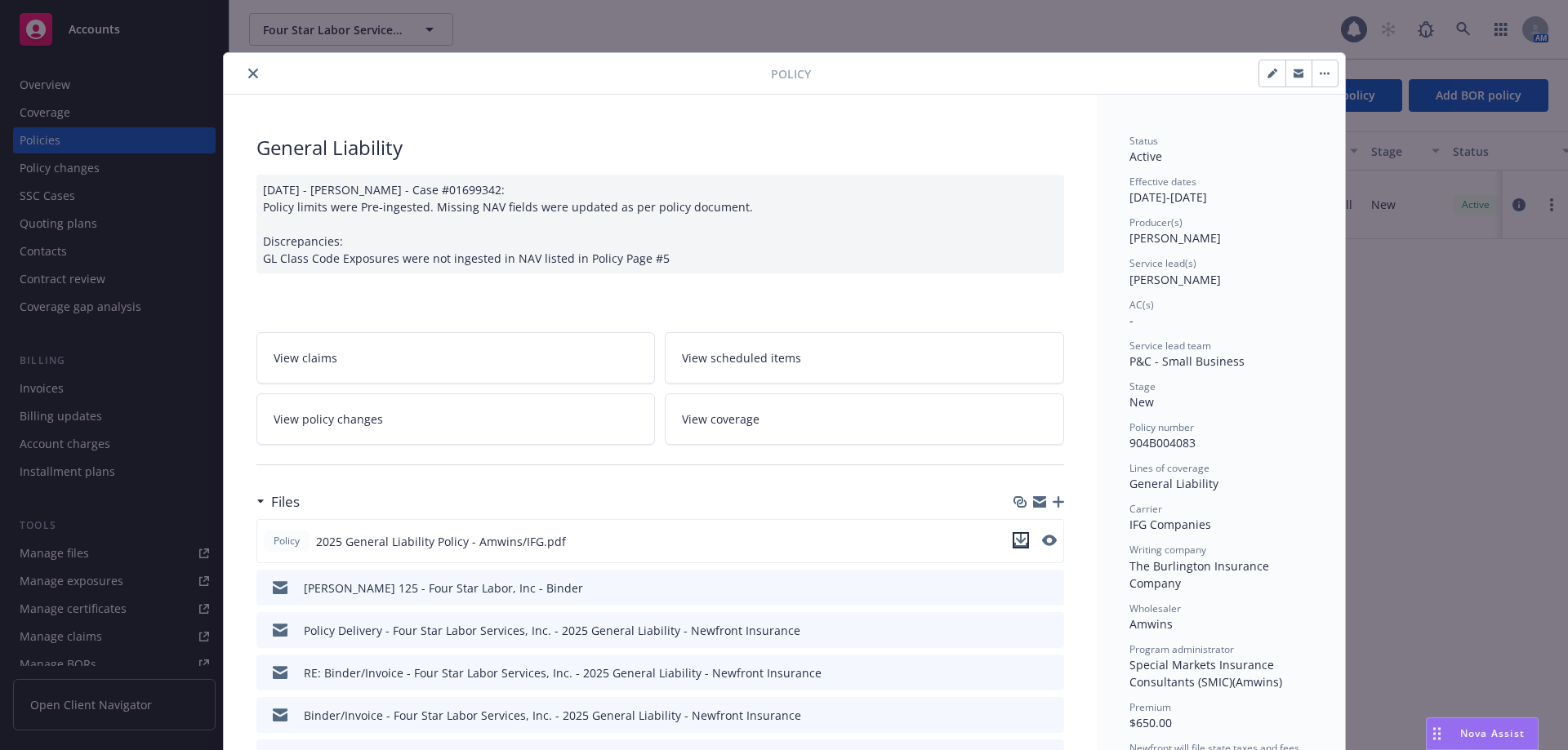
click at [1014, 542] on icon "download file" at bounding box center [1020, 540] width 13 height 13
click at [249, 76] on icon "close" at bounding box center [253, 73] width 10 height 10
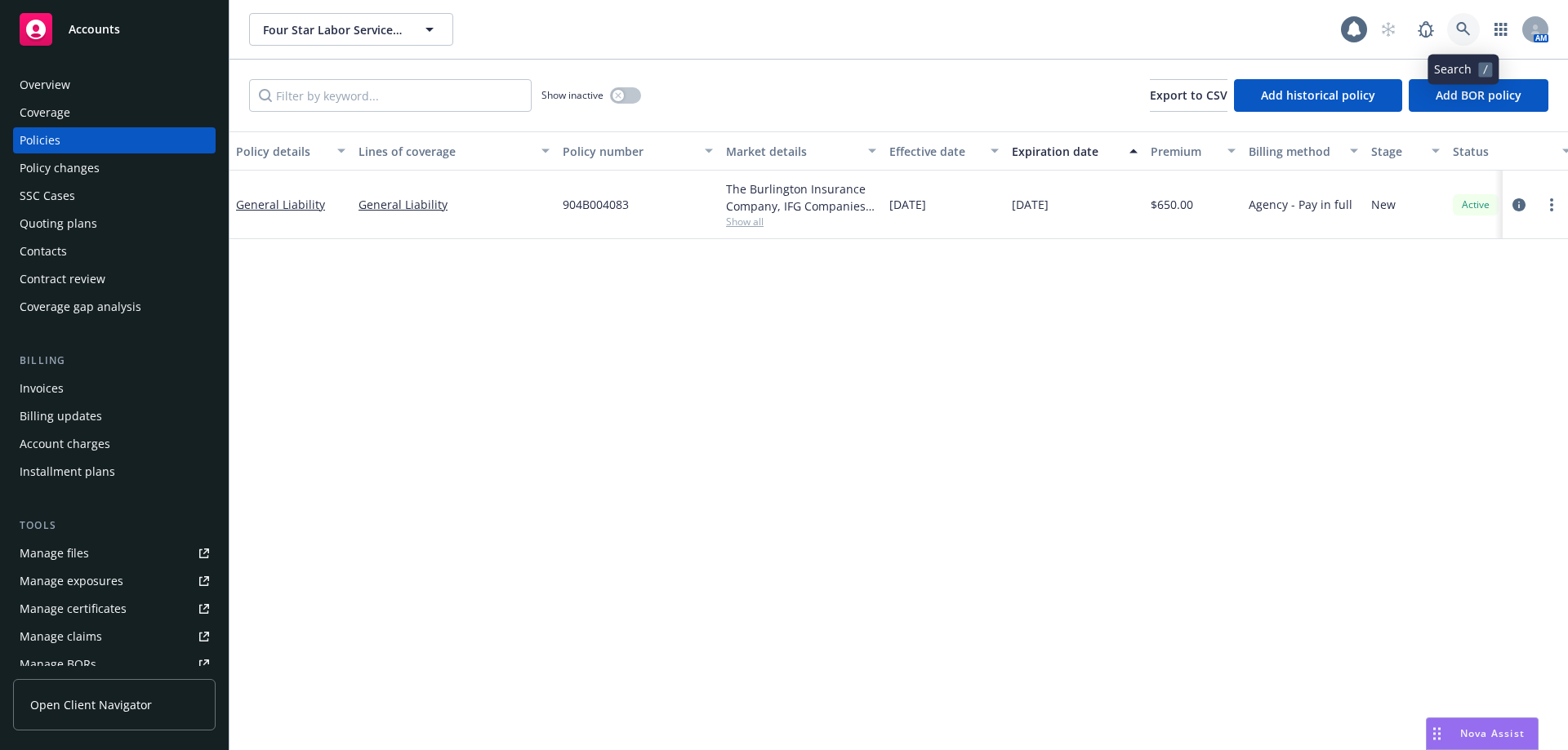
click at [1453, 30] on link at bounding box center [1463, 29] width 33 height 33
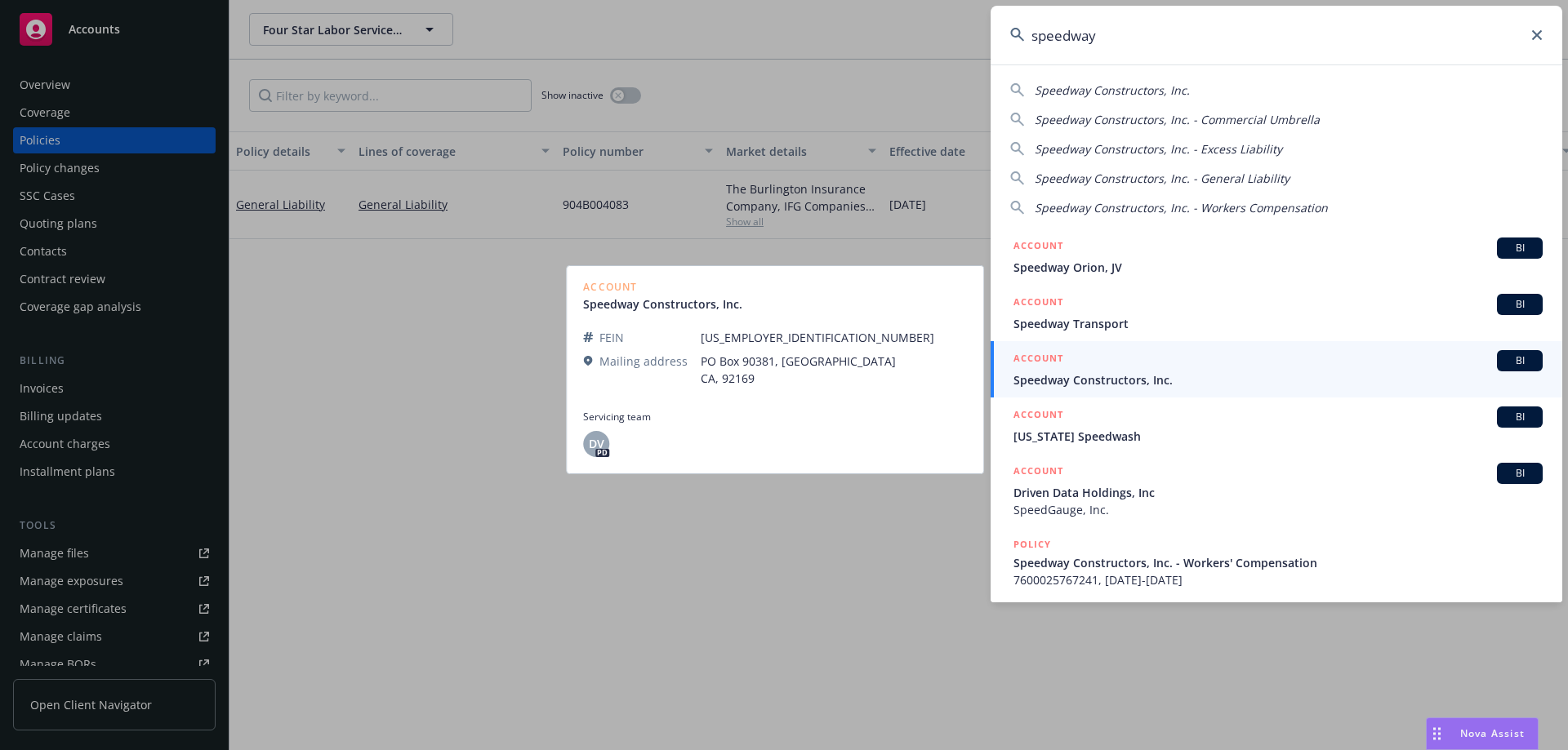
type input "speedway"
click at [1121, 371] on div "ACCOUNT BI" at bounding box center [1278, 361] width 529 height 21
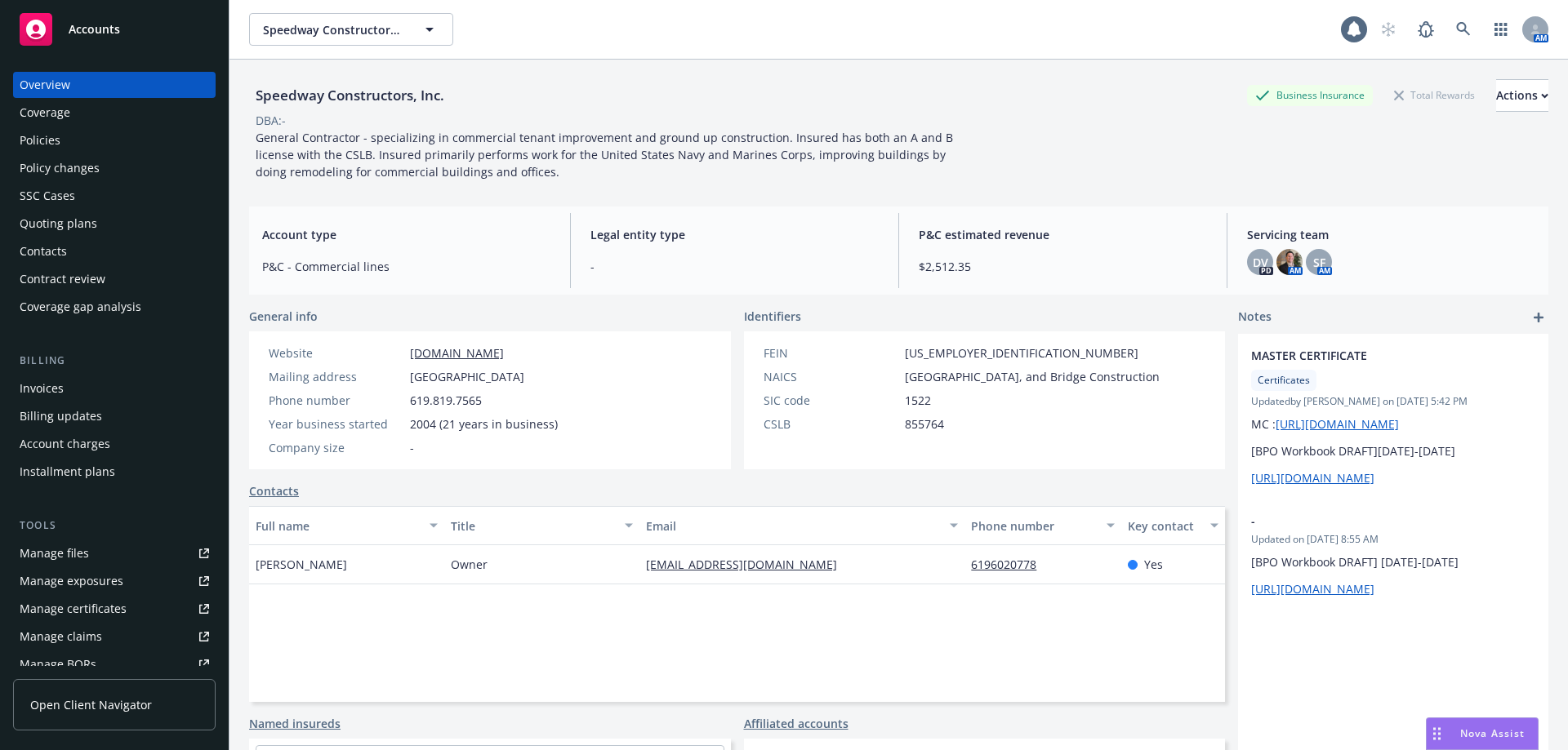
click at [1102, 258] on span "$2,512.35" at bounding box center [1063, 266] width 289 height 17
click at [1447, 22] on link at bounding box center [1463, 29] width 33 height 33
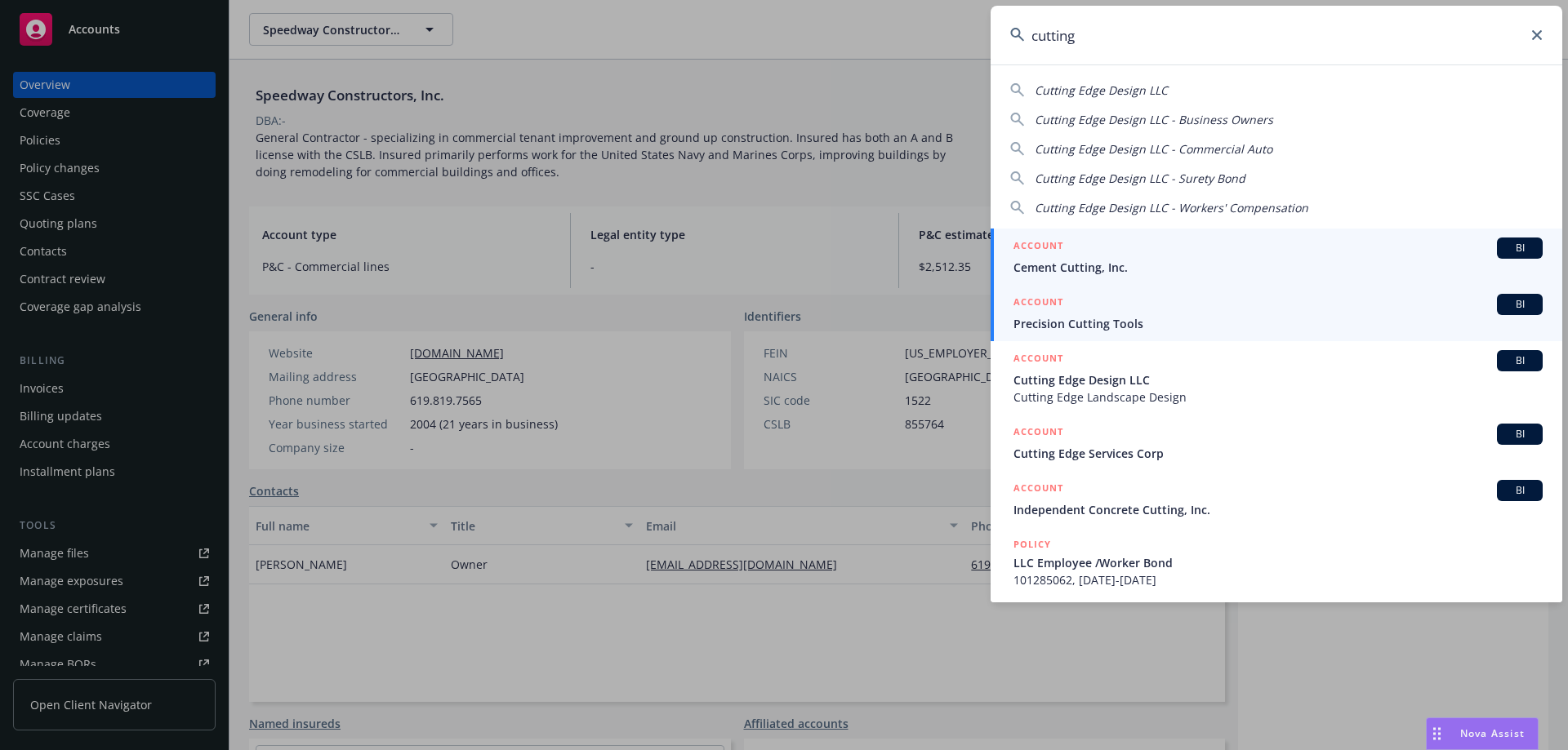
type input "cutting"
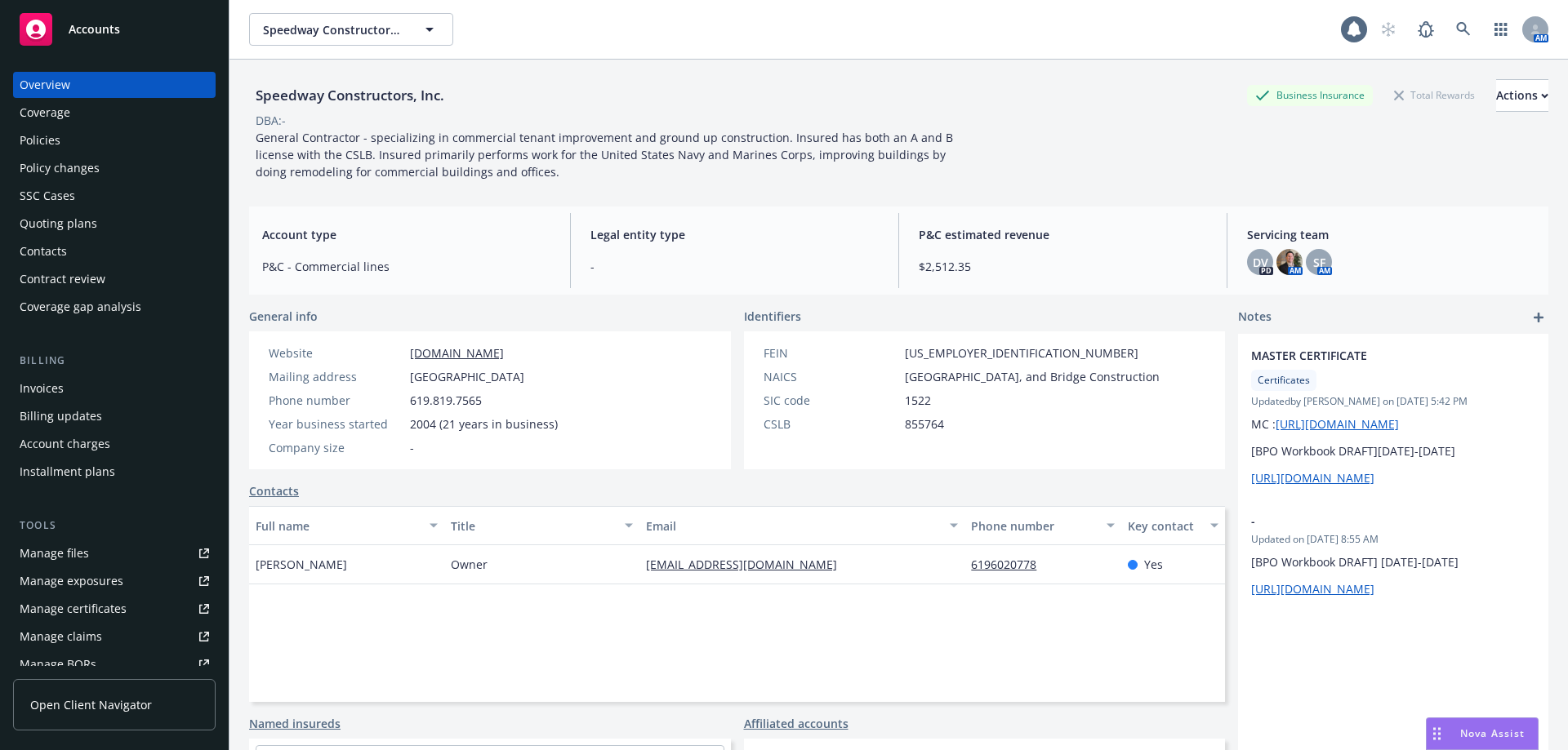
click at [1430, 31] on div "AM" at bounding box center [1460, 29] width 176 height 33
click at [1456, 28] on icon at bounding box center [1463, 29] width 14 height 14
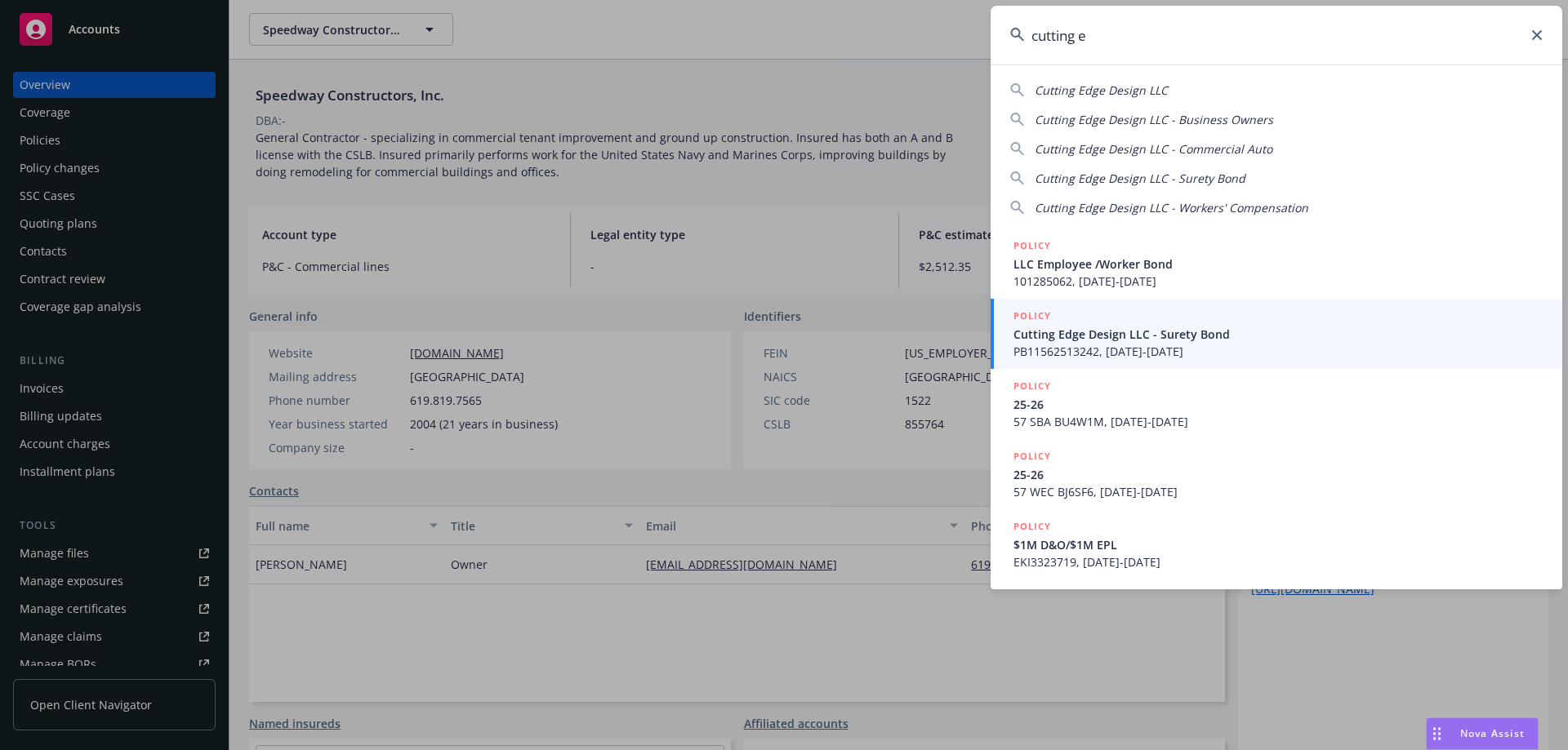
click at [1101, 90] on span "Cutting Edge Design LLC" at bounding box center [1100, 90] width 133 height 15
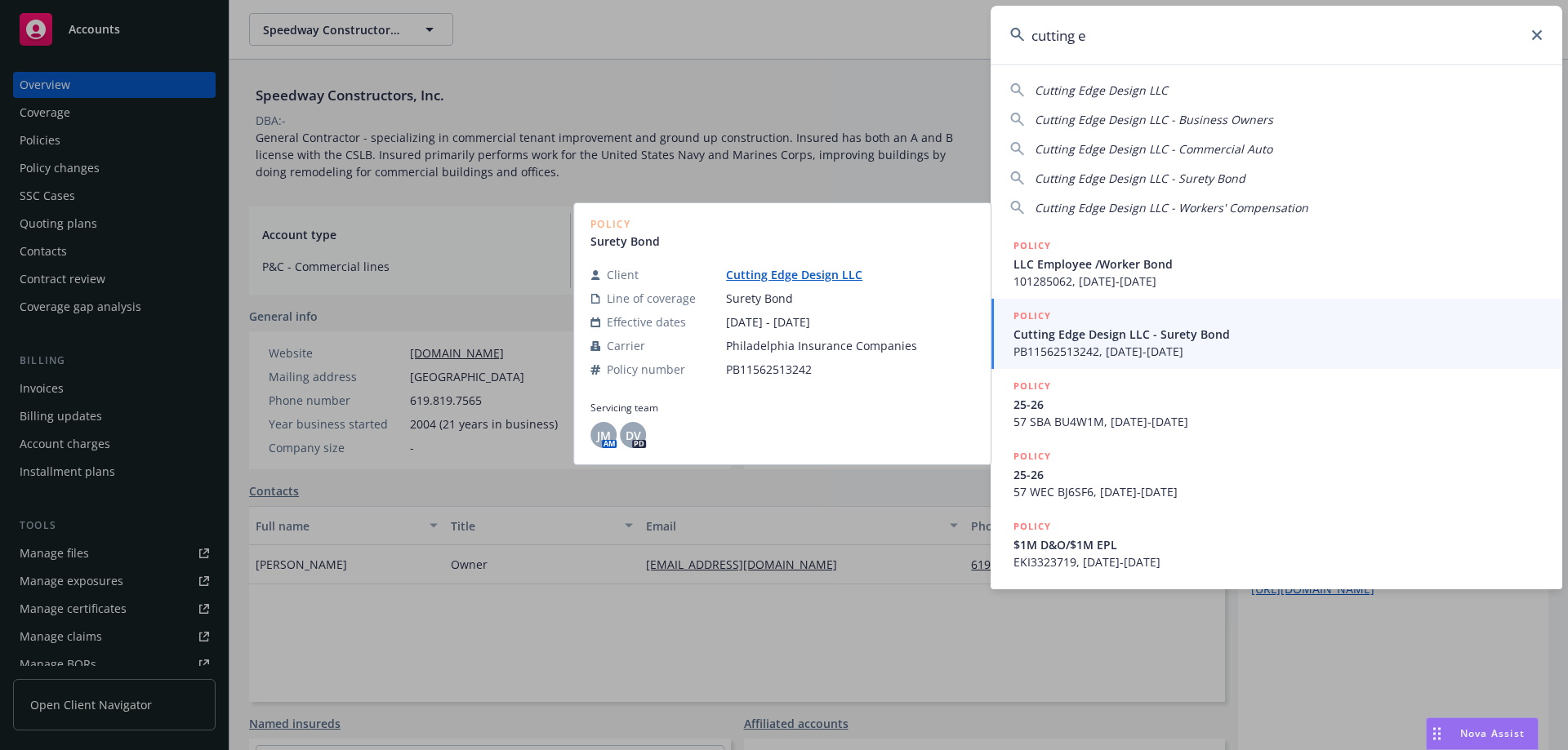
type input "Cutting Edge Design LLC"
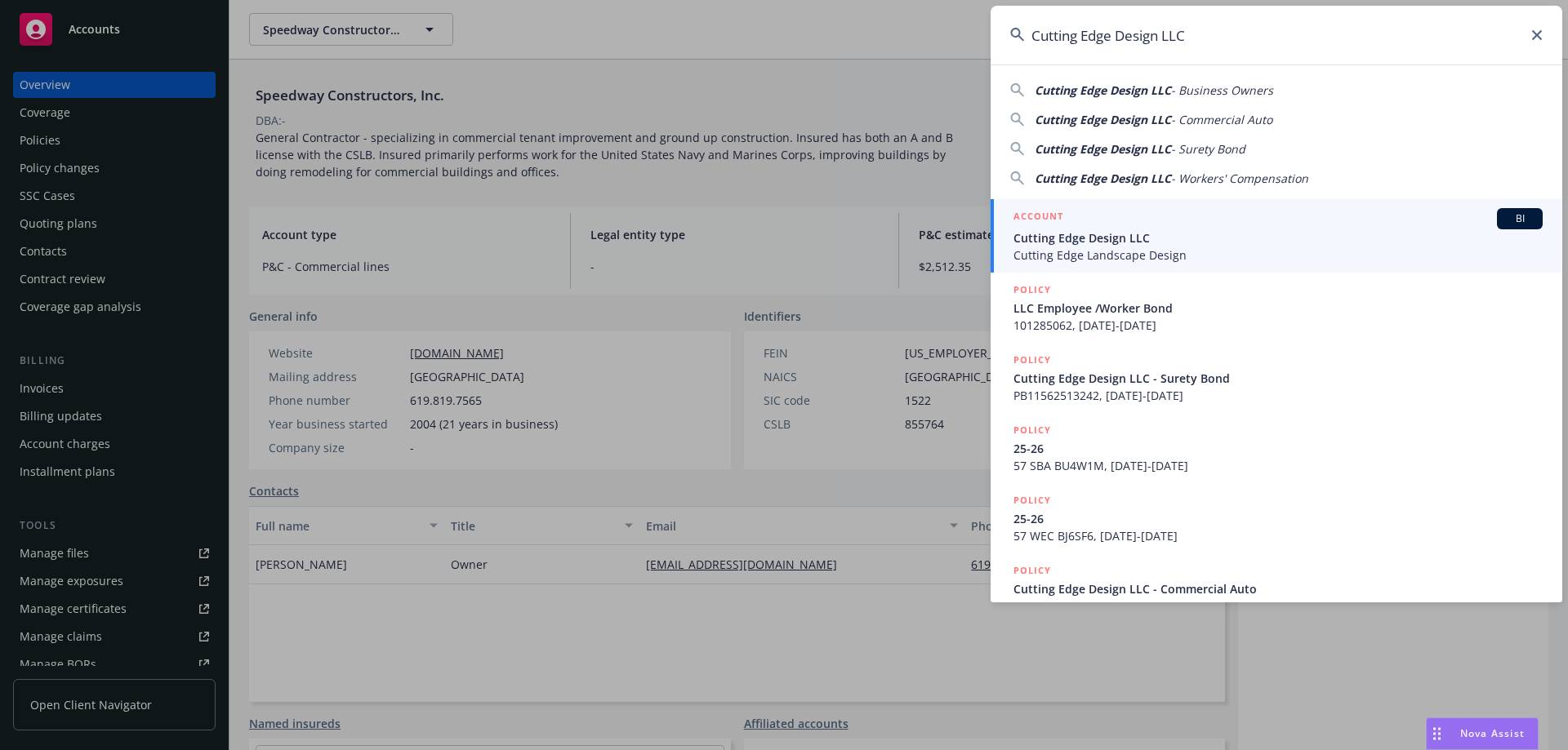
click at [1134, 216] on div "ACCOUNT BI" at bounding box center [1278, 219] width 529 height 21
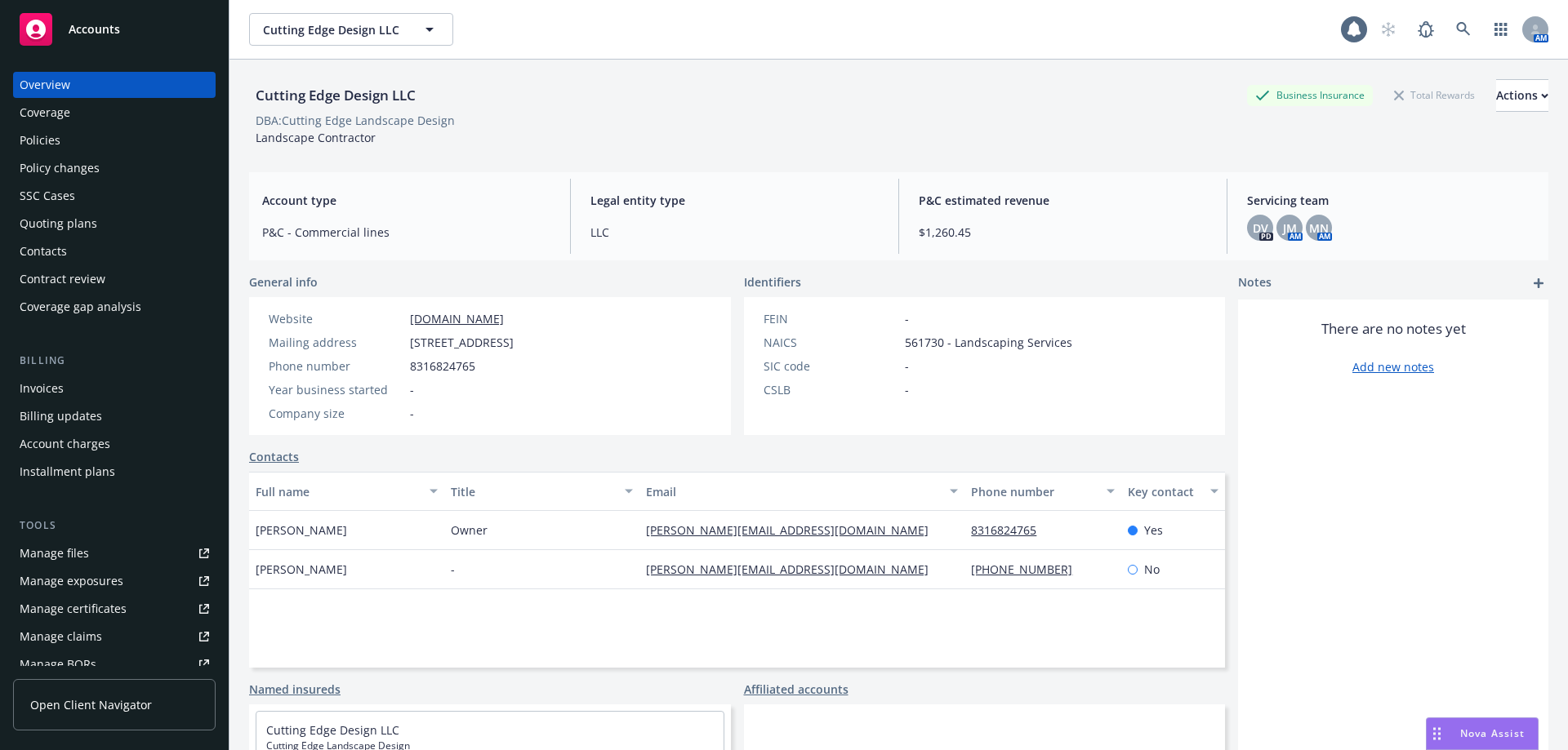
click at [135, 142] on div "Policies" at bounding box center [114, 140] width 190 height 26
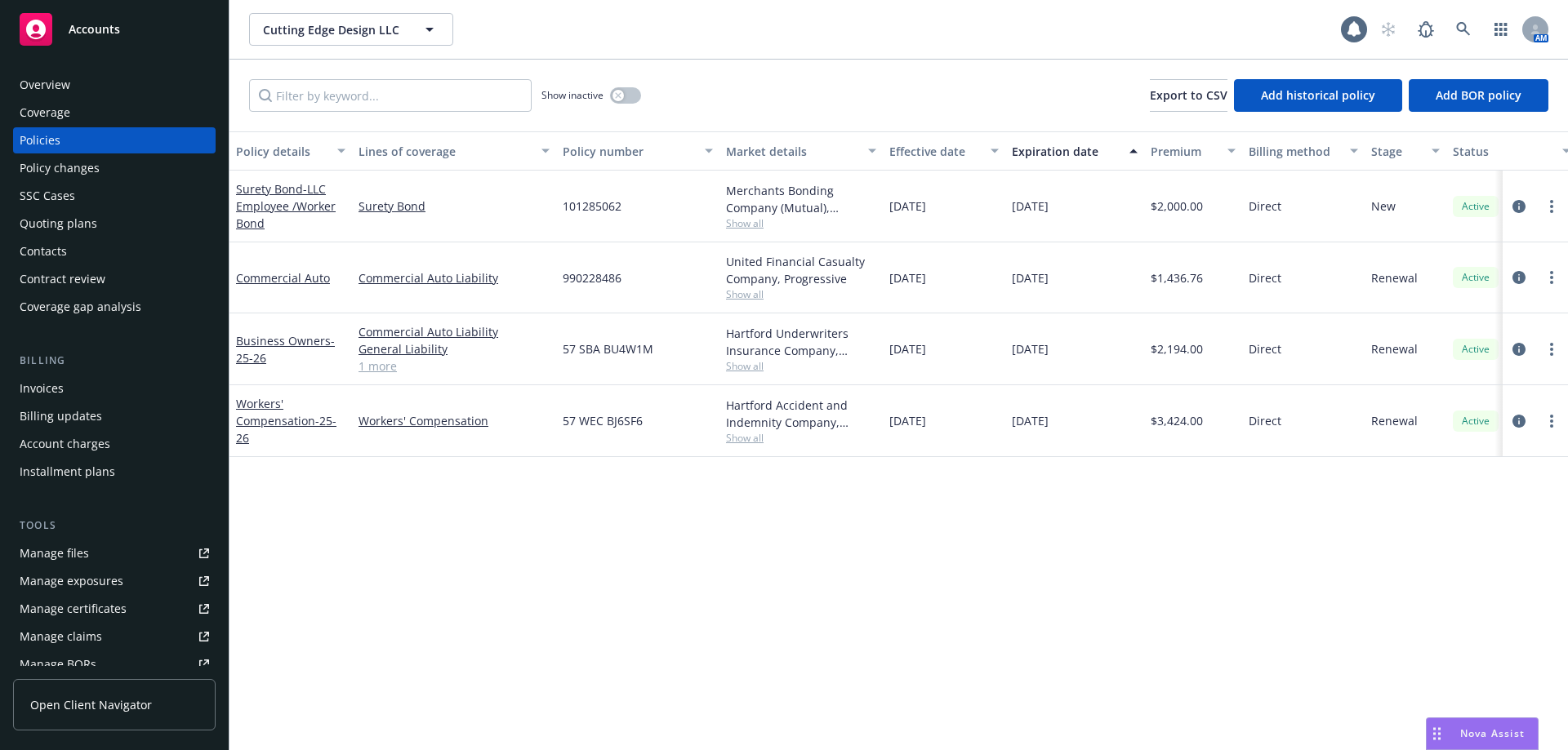
click at [265, 432] on div "Workers' Compensation - 25-26" at bounding box center [290, 421] width 110 height 52
click at [269, 426] on link "Workers' Compensation - 25-26" at bounding box center [286, 421] width 101 height 50
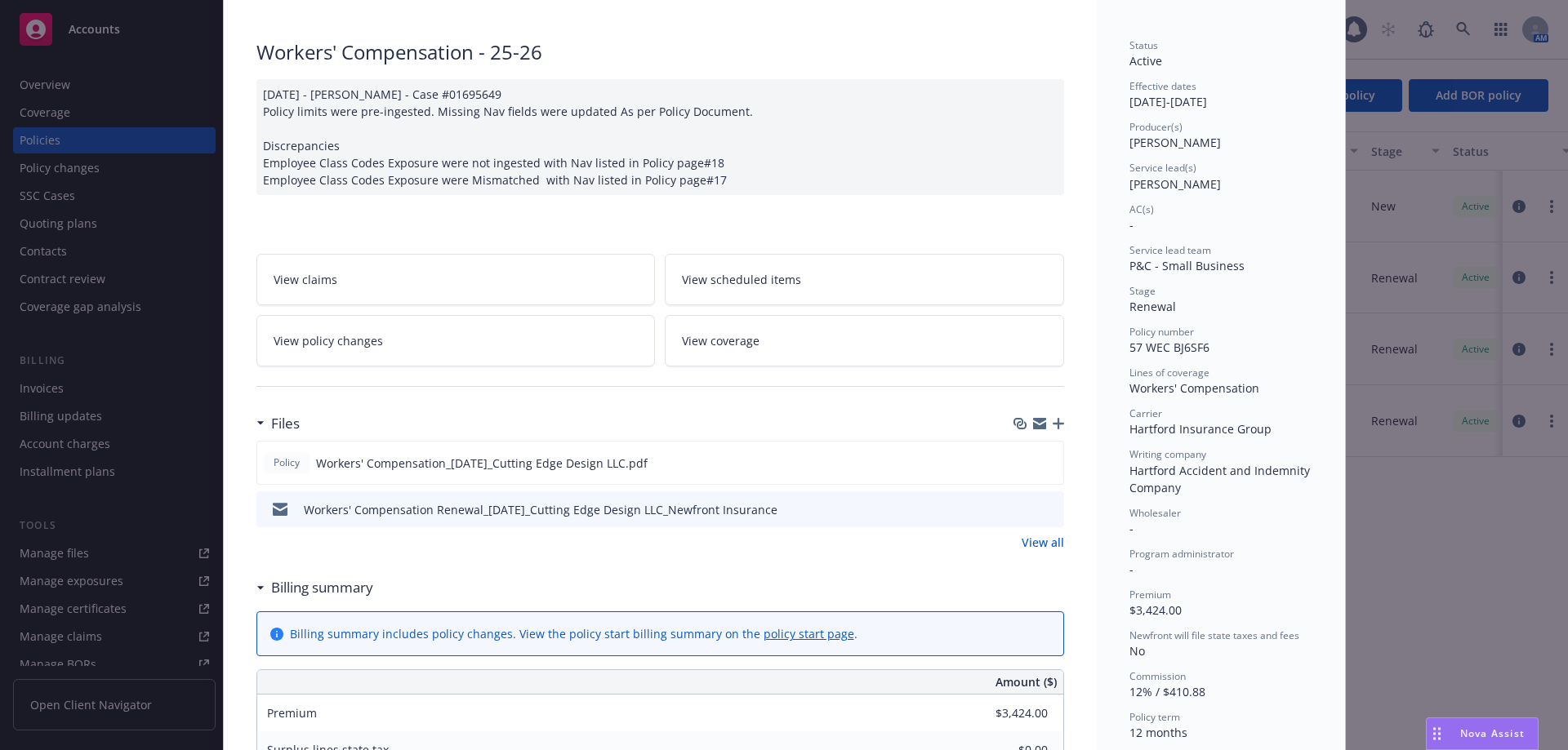
scroll to position [245, 0]
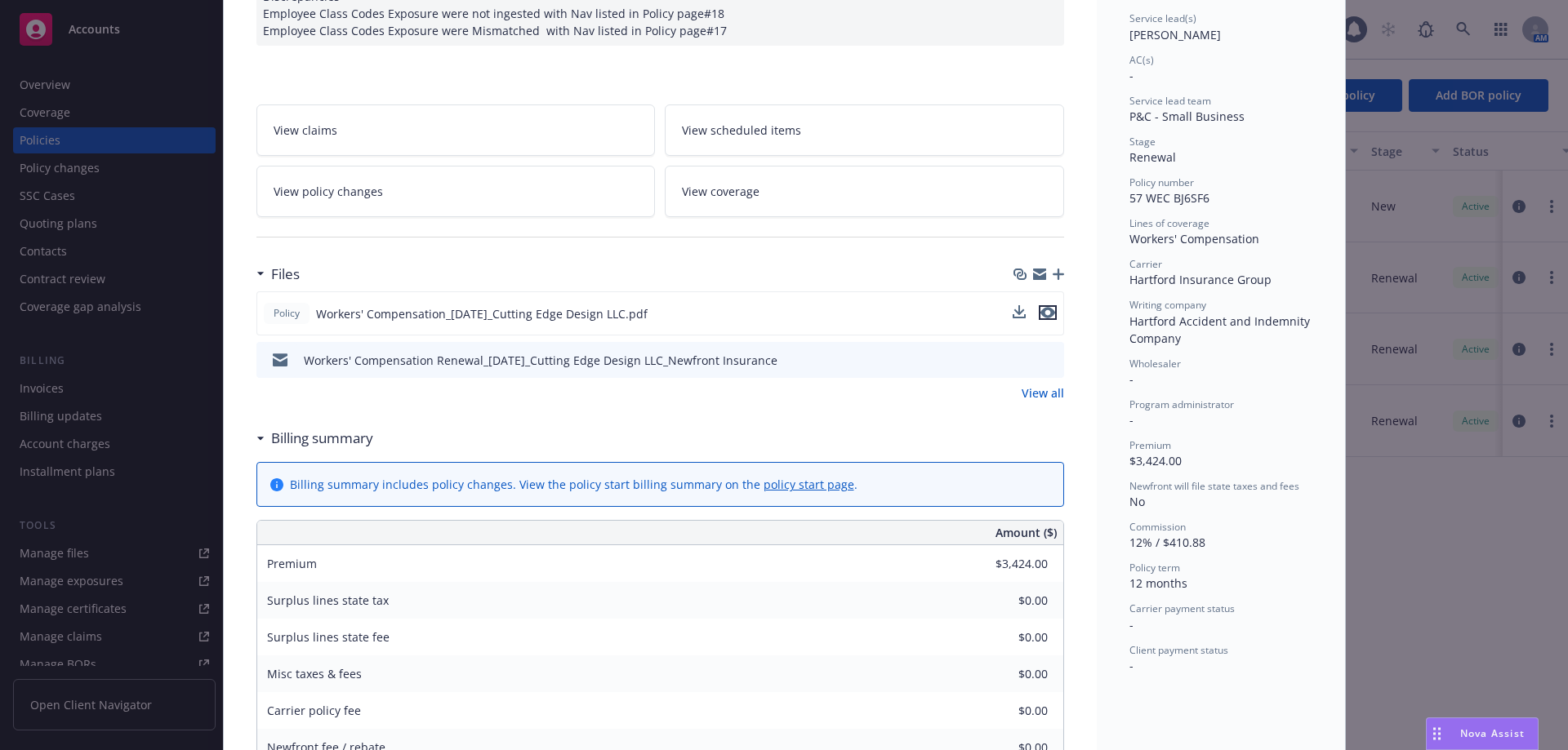
click at [1042, 313] on icon "preview file" at bounding box center [1048, 313] width 14 height 12
click at [1041, 315] on icon "preview file" at bounding box center [1048, 313] width 14 height 12
click at [1014, 310] on icon "download file" at bounding box center [1020, 313] width 13 height 13
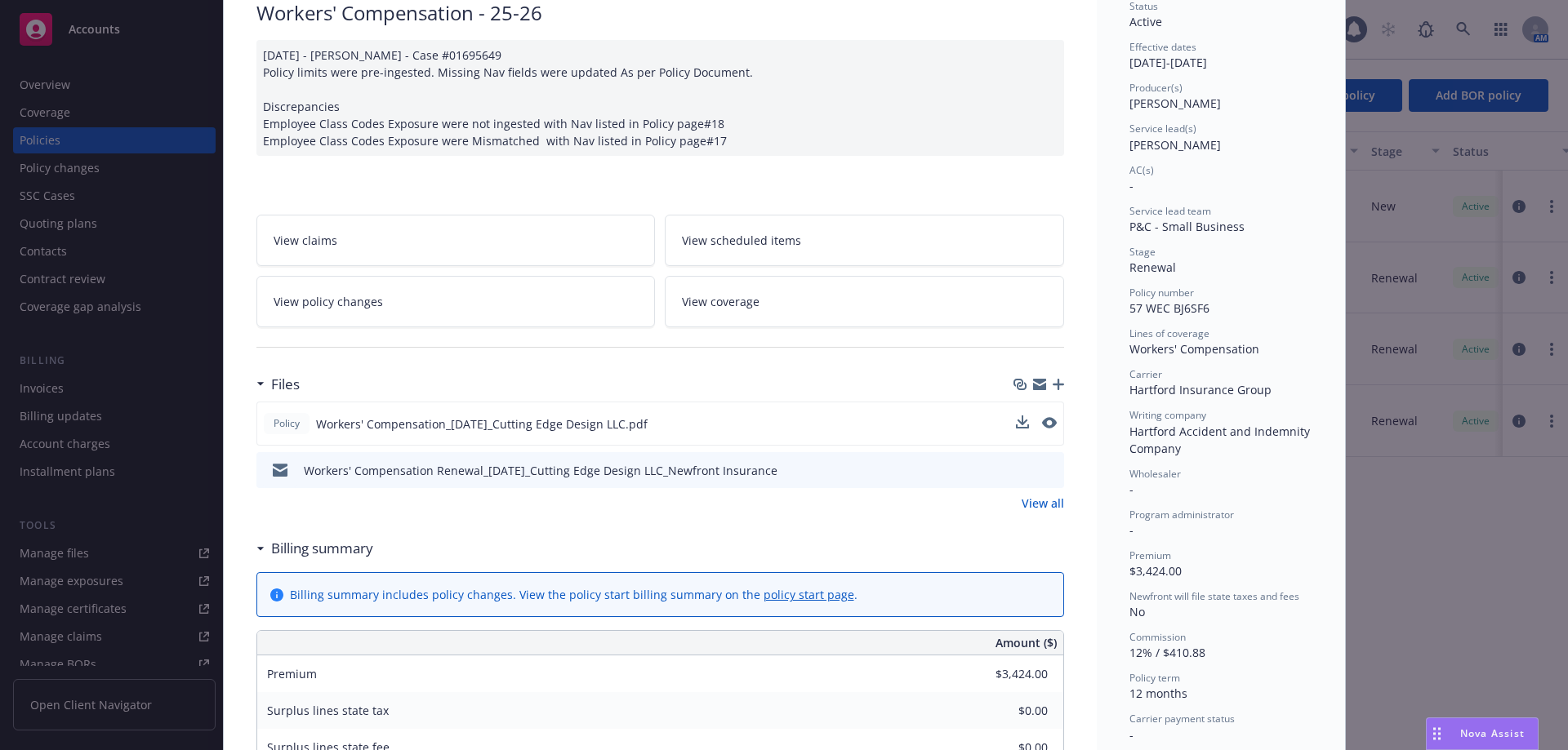
scroll to position [0, 0]
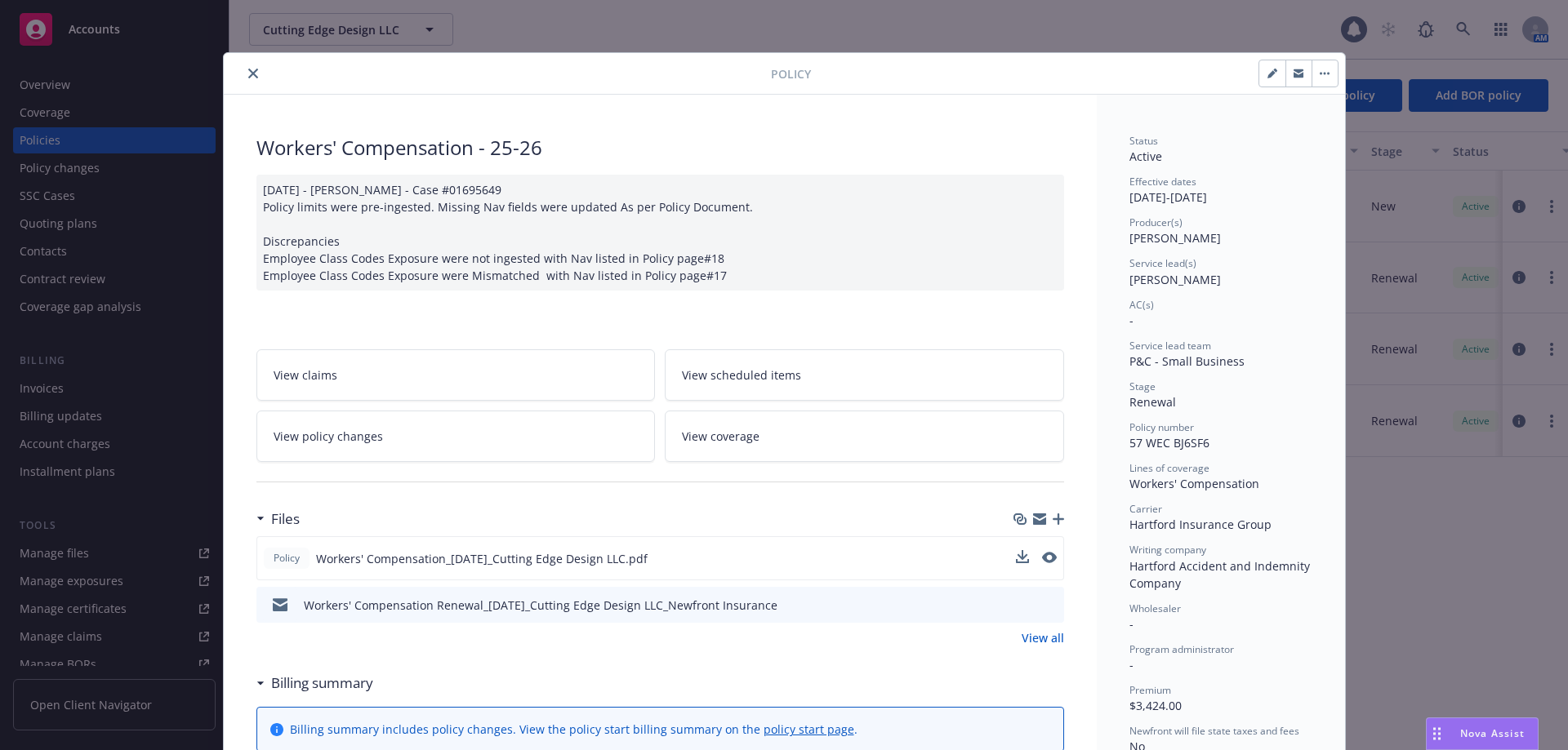
click at [249, 72] on icon "close" at bounding box center [253, 73] width 10 height 10
